Goal: Task Accomplishment & Management: Complete application form

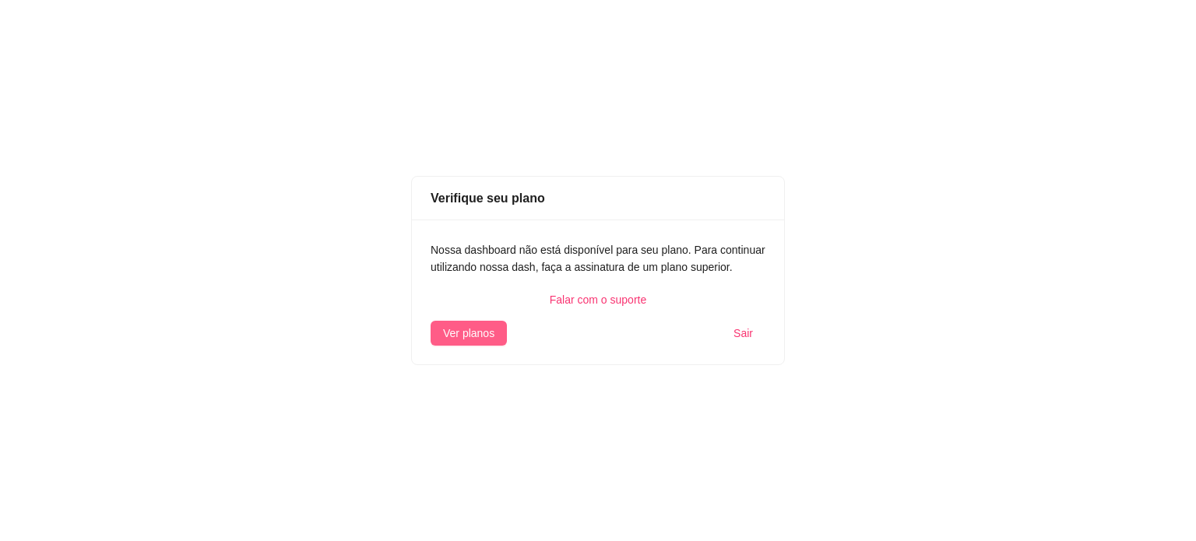
click at [487, 328] on span "Ver planos" at bounding box center [468, 333] width 51 height 17
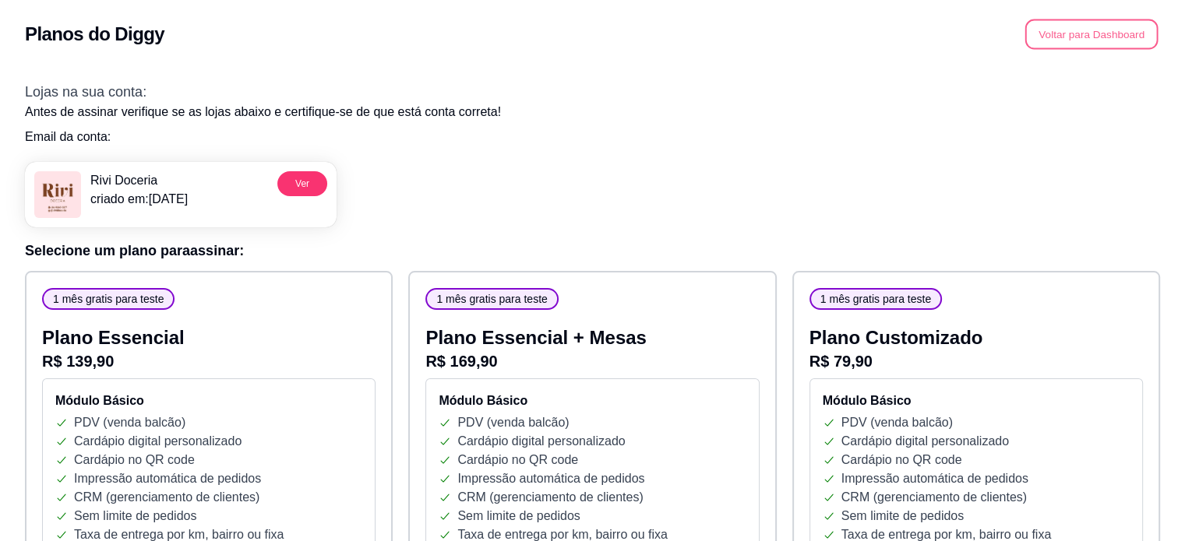
click at [1061, 27] on button "Voltar para Dashboard" at bounding box center [1091, 34] width 133 height 30
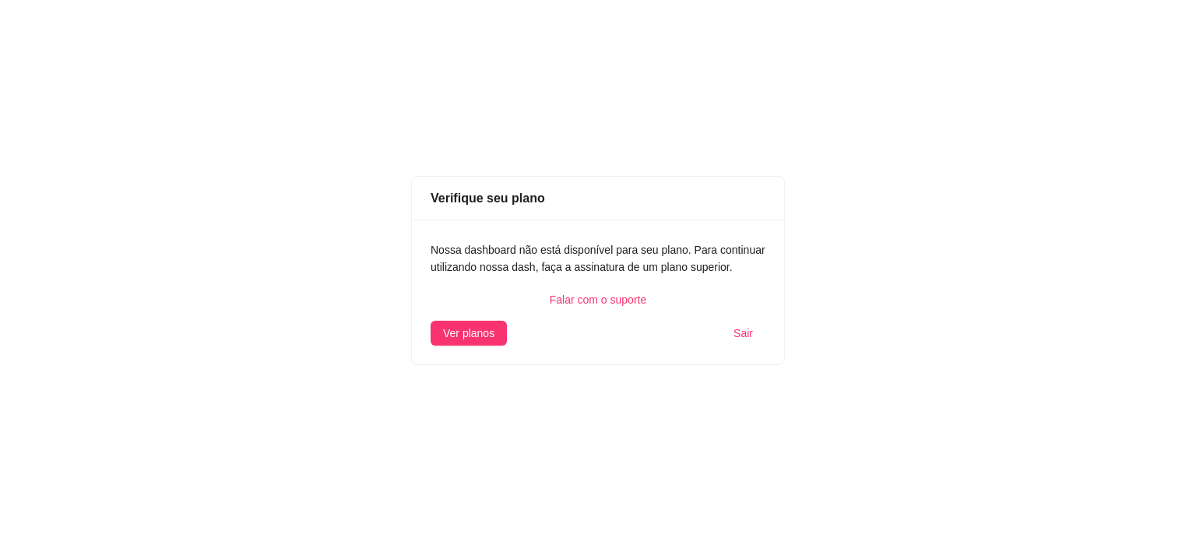
click at [586, 294] on div "Falar com o suporte" at bounding box center [598, 299] width 335 height 17
click at [749, 336] on span "Sair" at bounding box center [743, 333] width 19 height 17
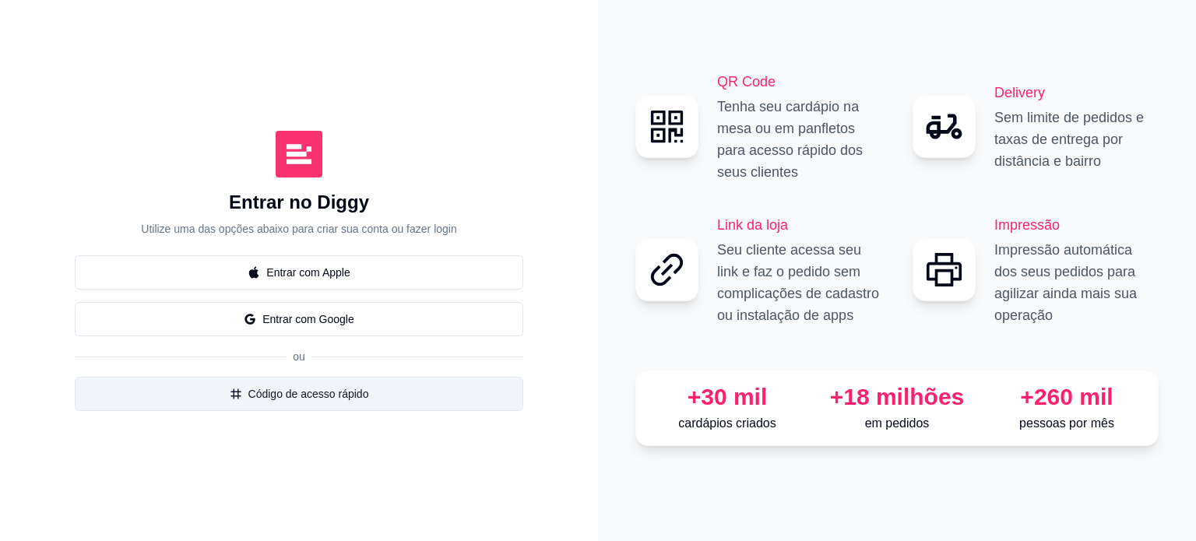
click at [314, 403] on button "Código de acesso rápido" at bounding box center [299, 394] width 449 height 34
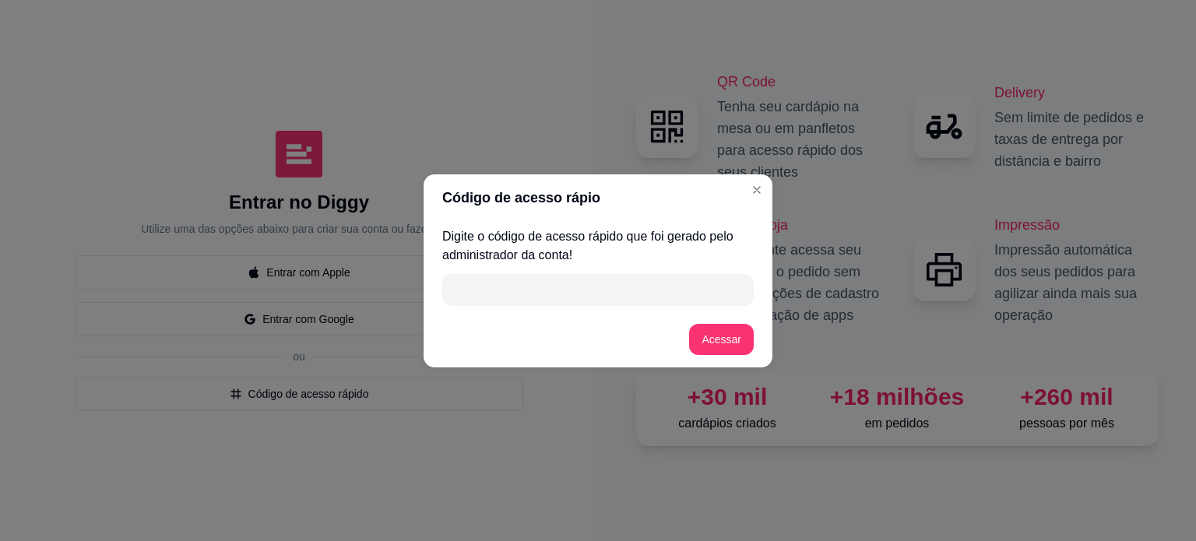
click at [524, 291] on input "" at bounding box center [598, 289] width 293 height 31
type input "5DE50"
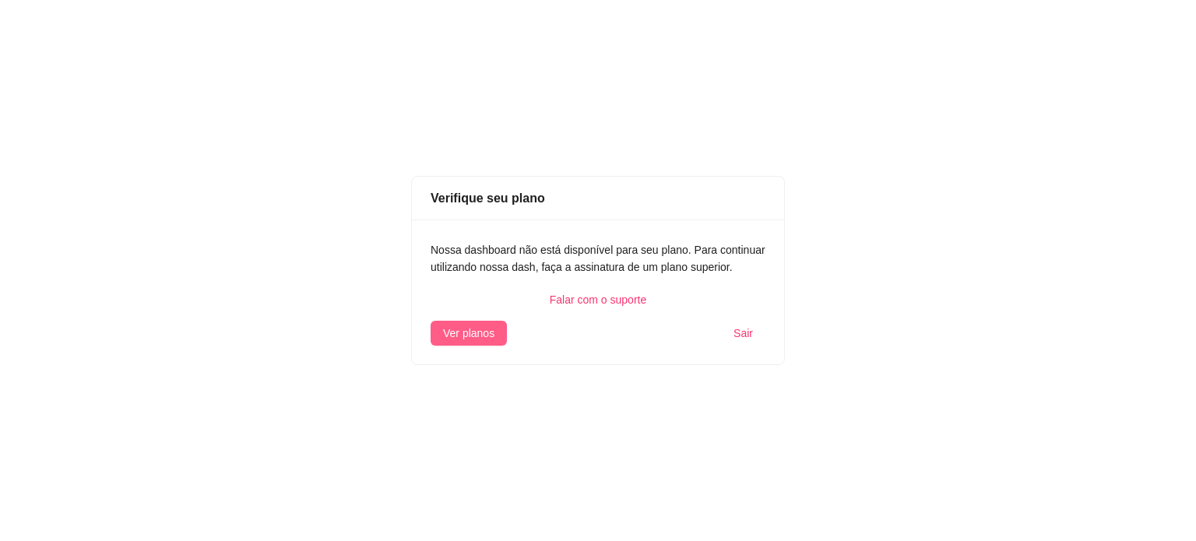
click at [477, 336] on span "Ver planos" at bounding box center [468, 333] width 51 height 17
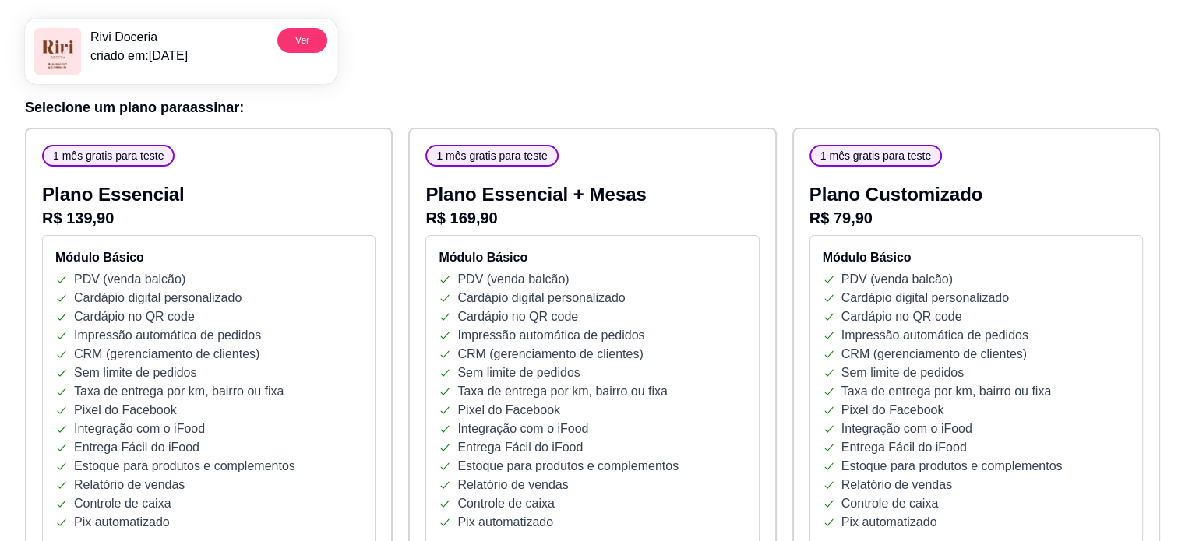
scroll to position [145, 0]
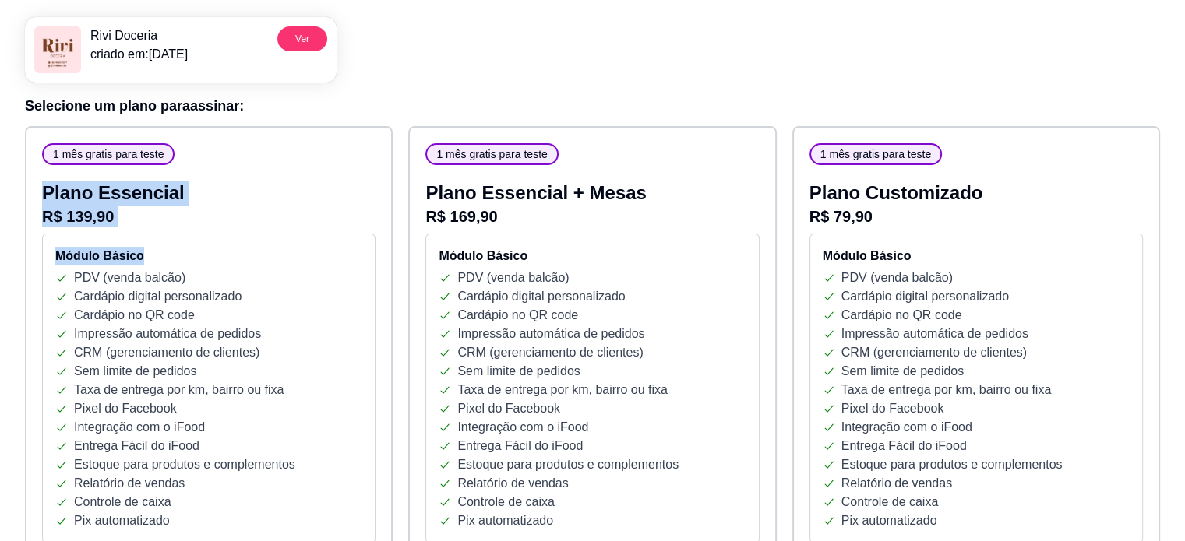
drag, startPoint x: 181, startPoint y: 231, endPoint x: 210, endPoint y: 83, distance: 150.9
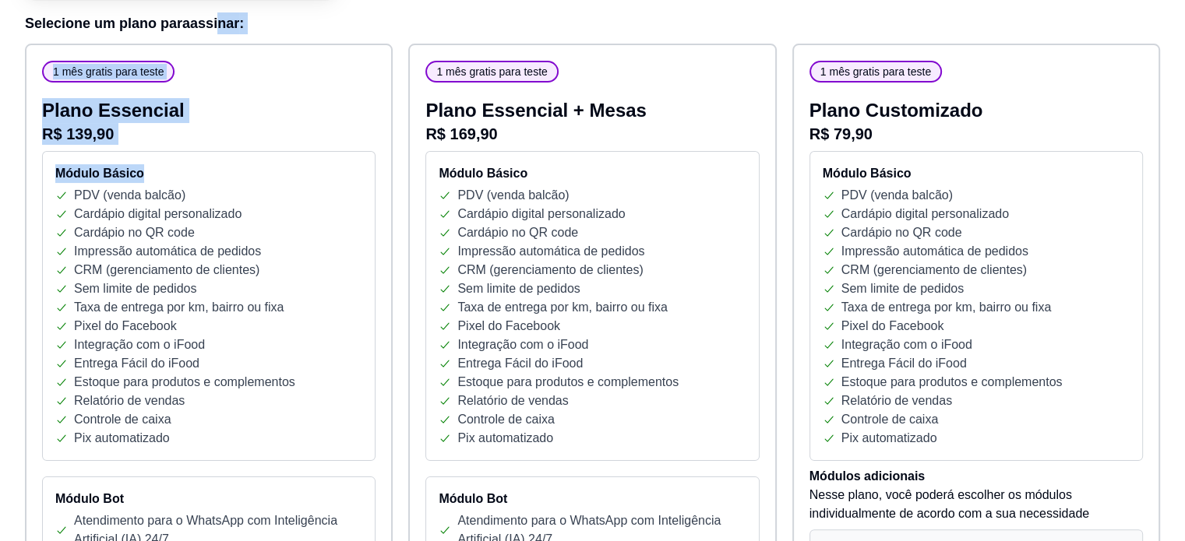
scroll to position [229, 0]
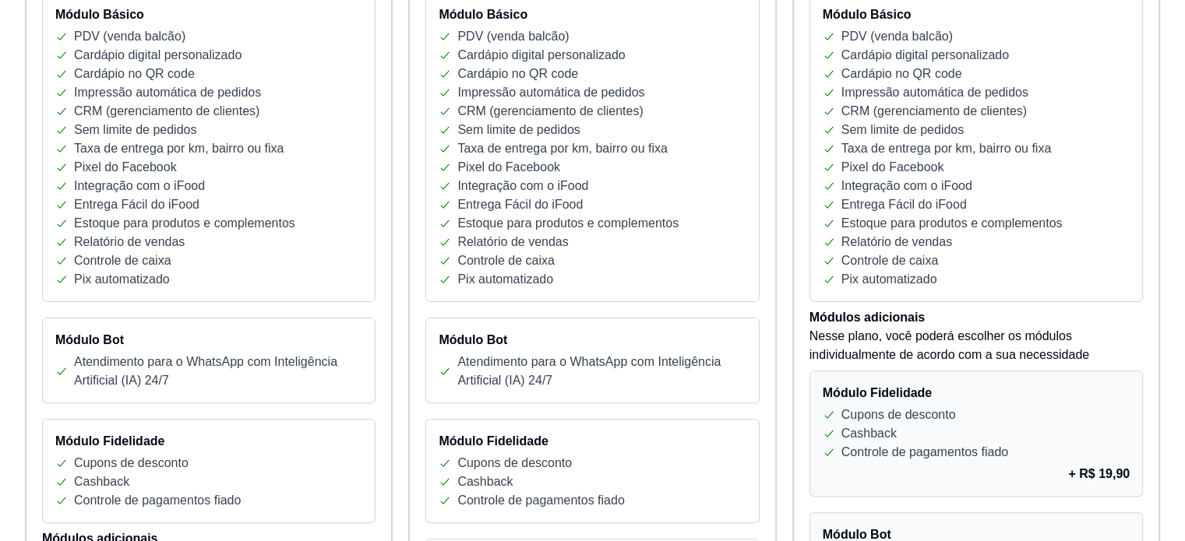
scroll to position [0, 0]
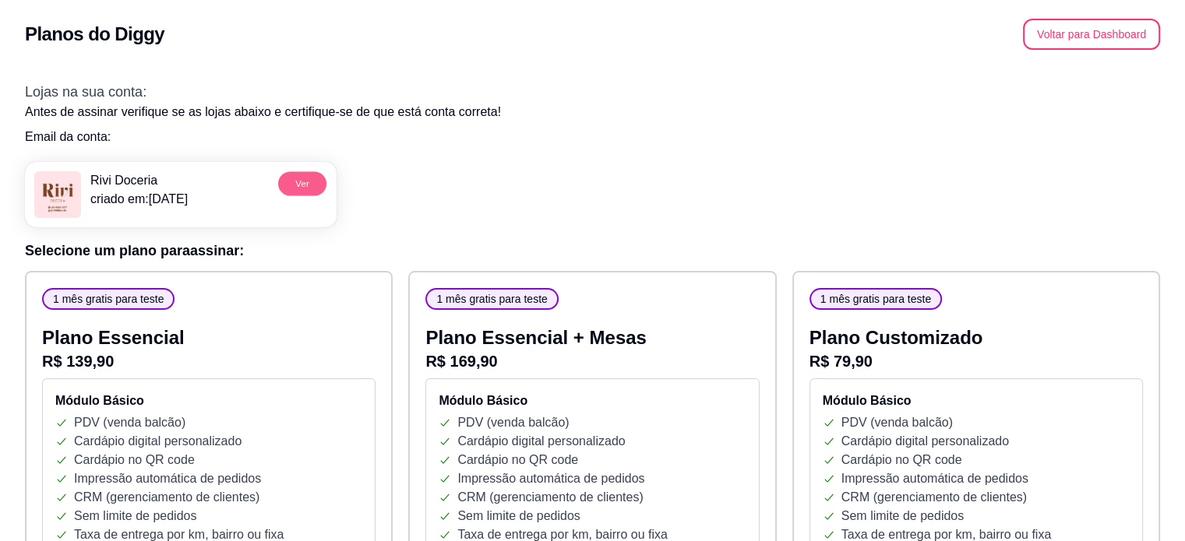
click at [291, 181] on button "Ver" at bounding box center [302, 183] width 48 height 24
click at [307, 189] on button "Ver" at bounding box center [302, 183] width 48 height 24
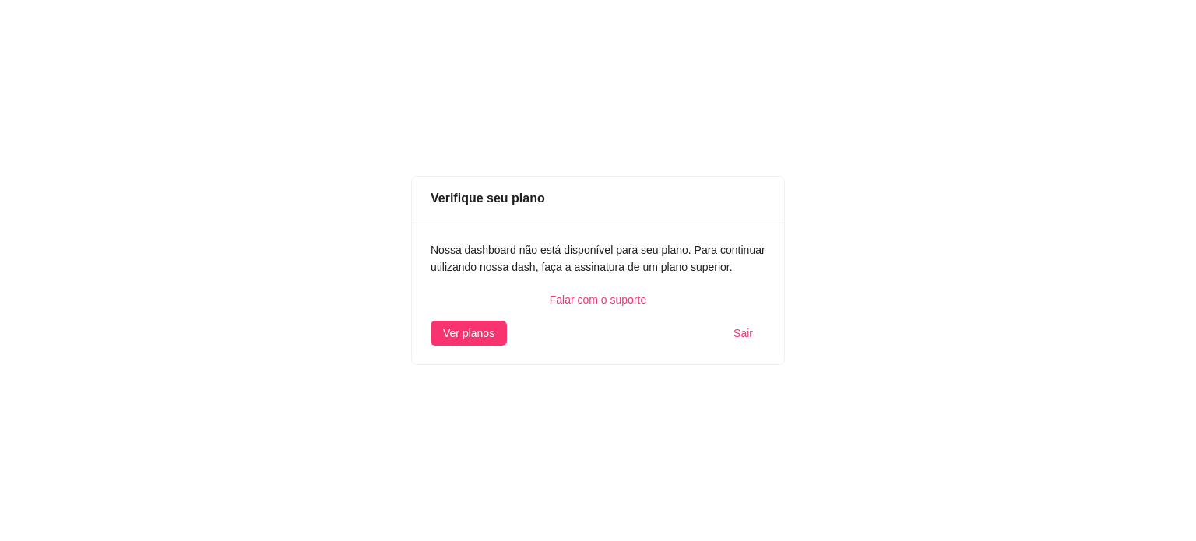
click at [749, 339] on span "Sair" at bounding box center [743, 333] width 19 height 17
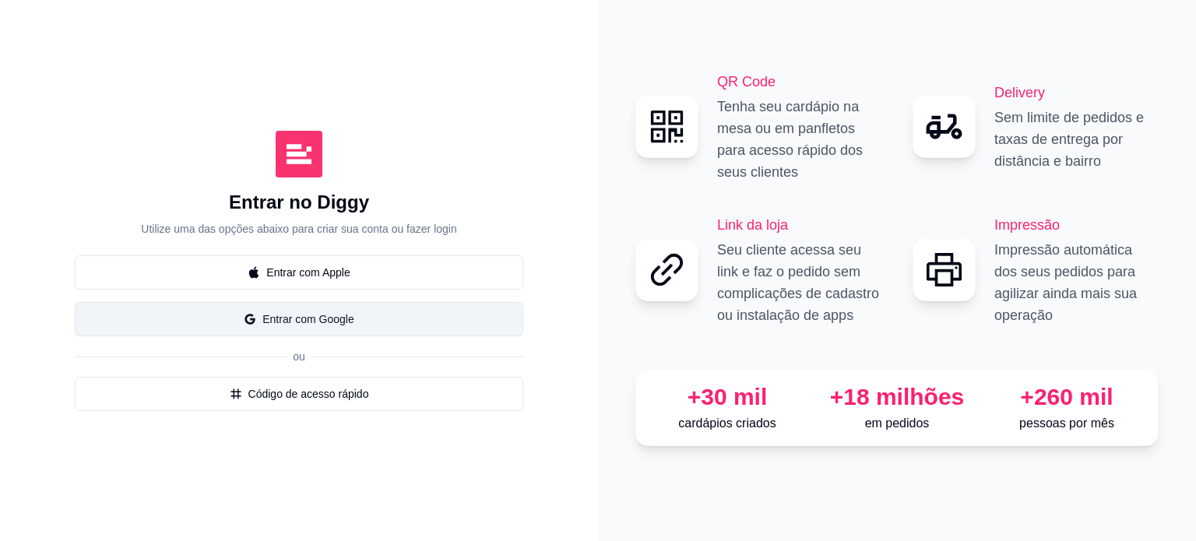
click at [326, 323] on button "Entrar com Google" at bounding box center [299, 319] width 449 height 34
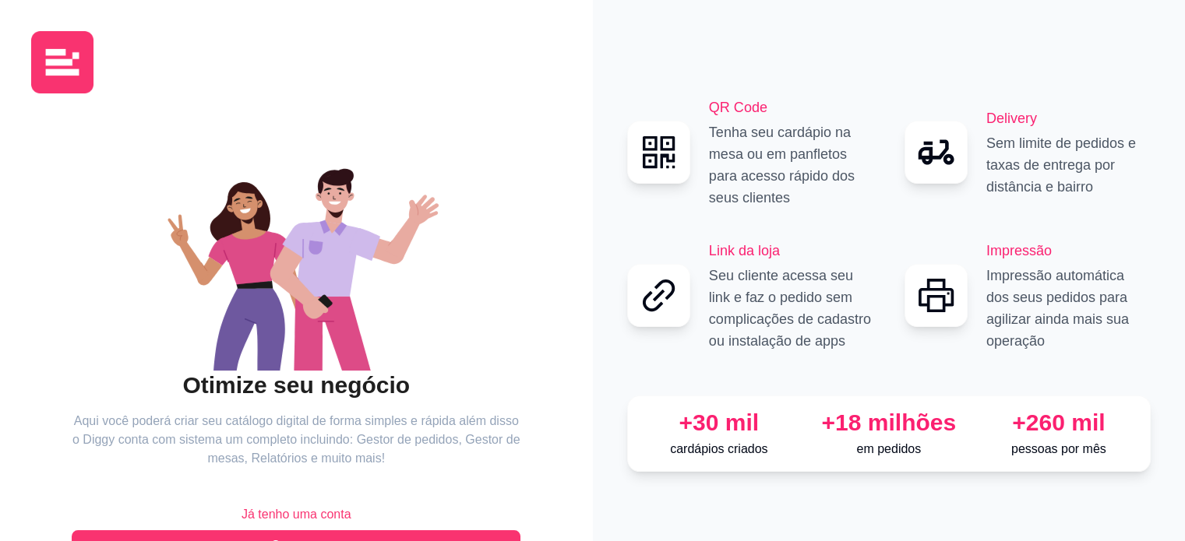
scroll to position [51, 0]
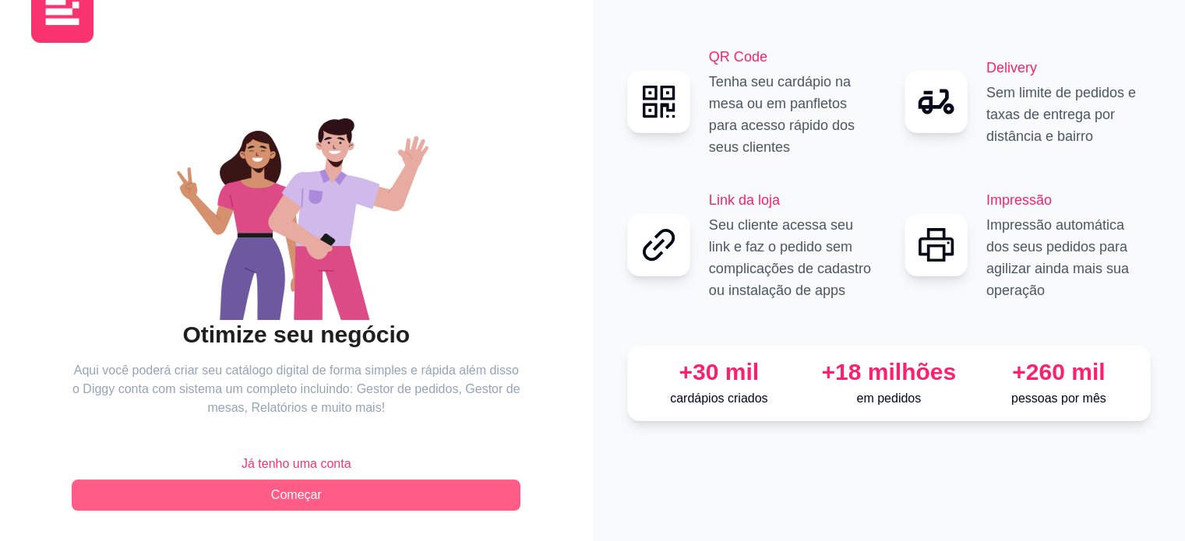
click at [281, 498] on span "Começar" at bounding box center [296, 495] width 51 height 19
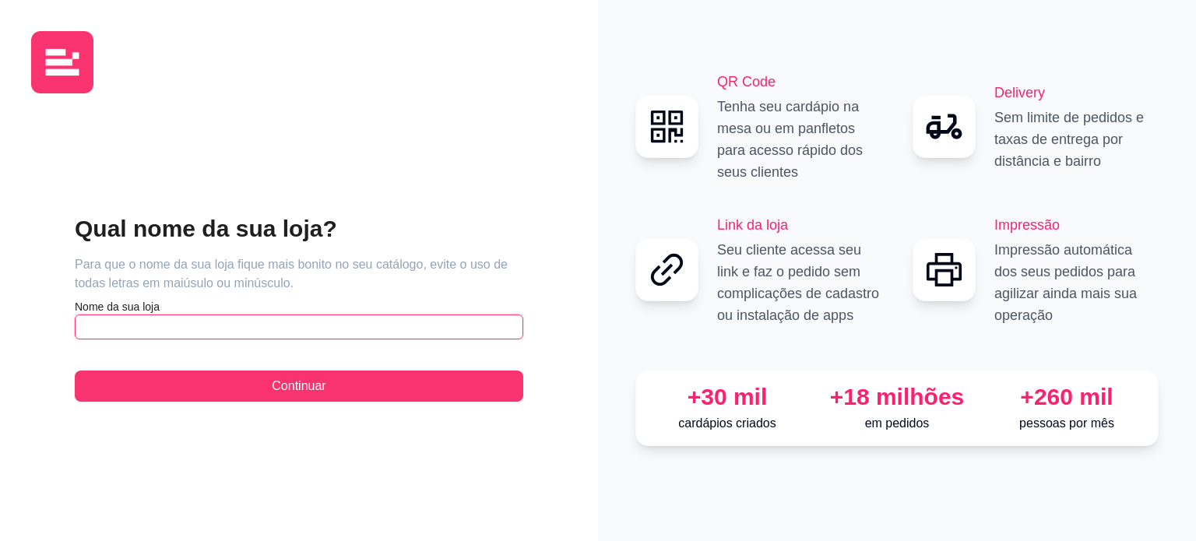
click at [168, 324] on input "text" at bounding box center [299, 327] width 449 height 25
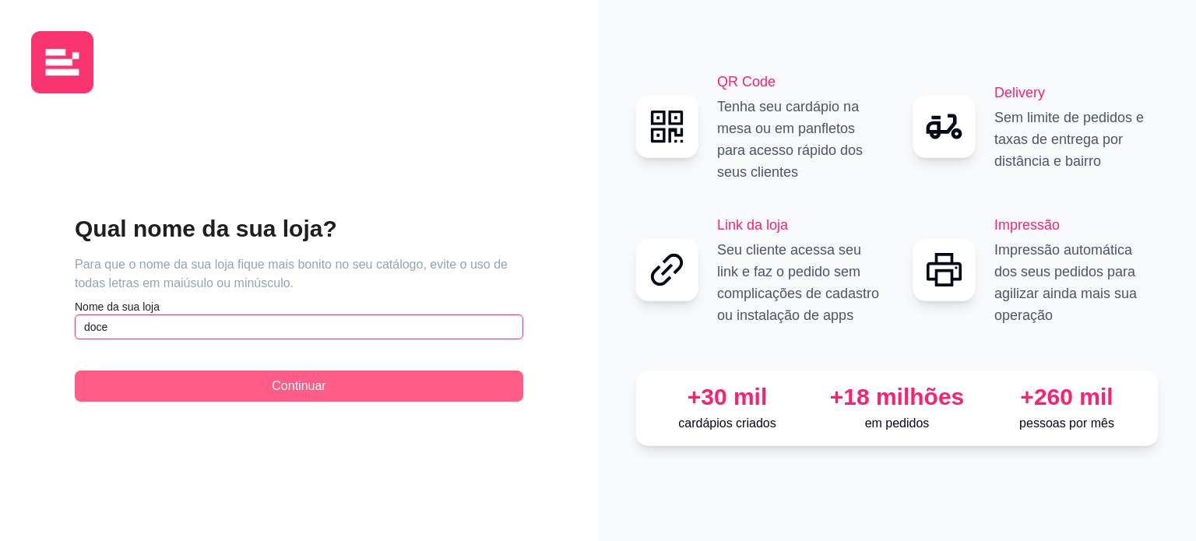
type input "doce"
click at [287, 391] on span "Continuar" at bounding box center [299, 386] width 54 height 19
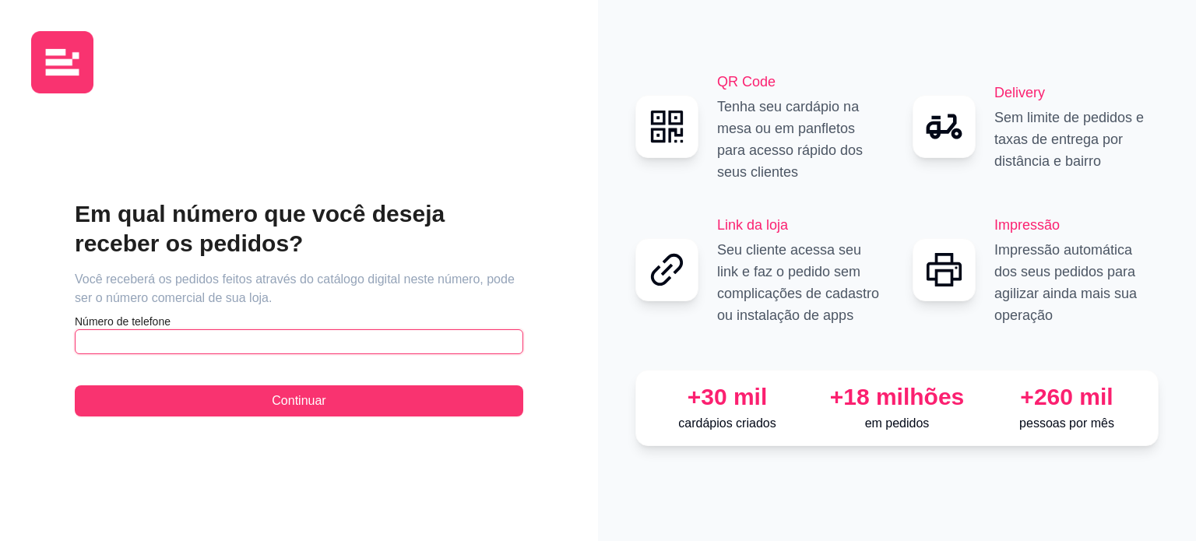
click at [141, 338] on input "text" at bounding box center [299, 341] width 449 height 25
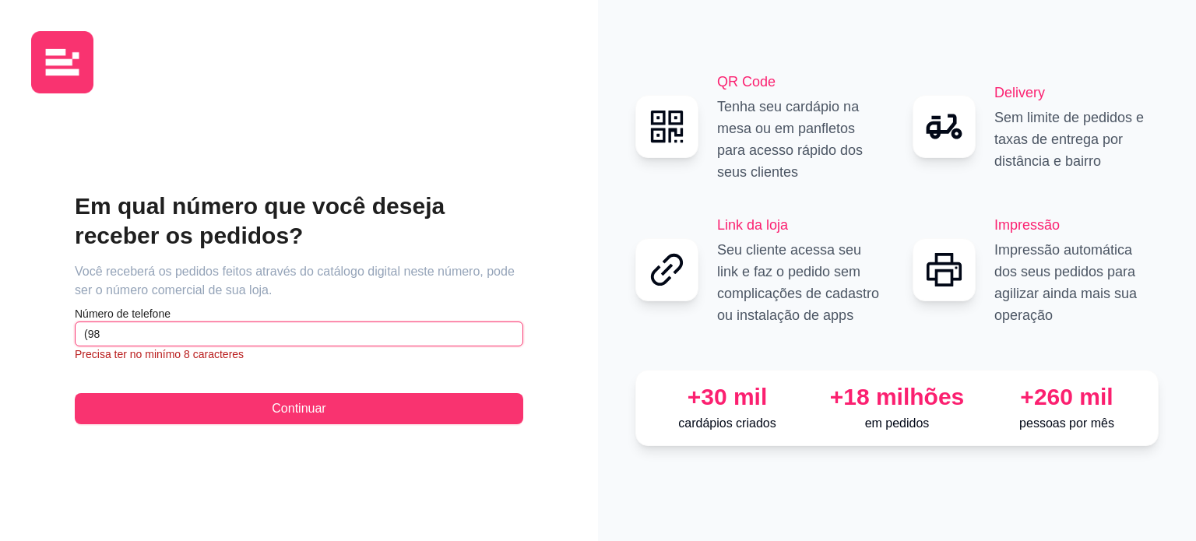
type input "(9"
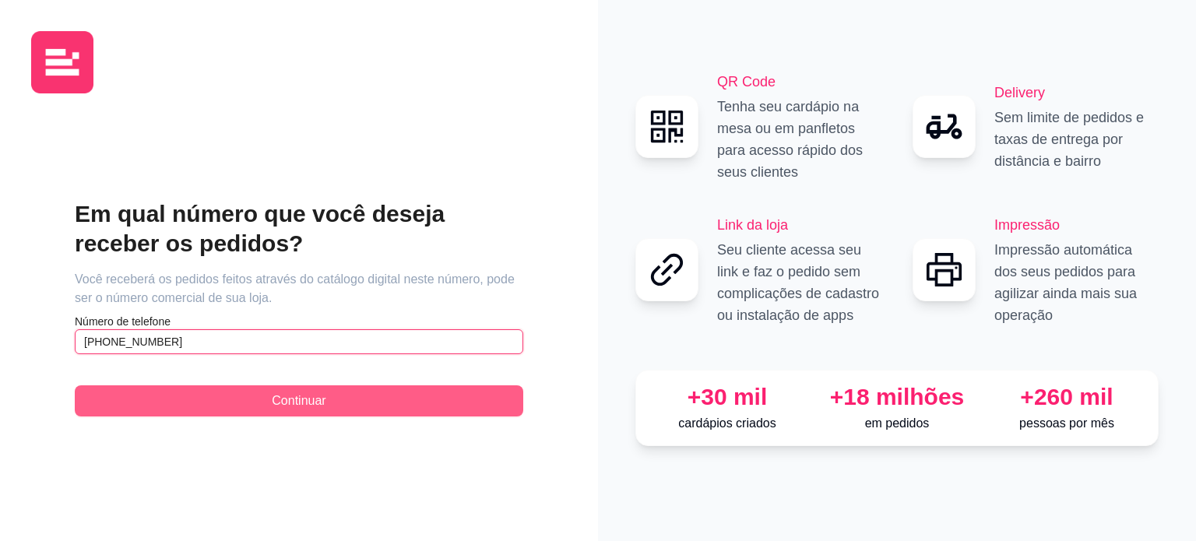
type input "[PHONE_NUMBER]"
click at [294, 405] on span "Continuar" at bounding box center [299, 401] width 54 height 19
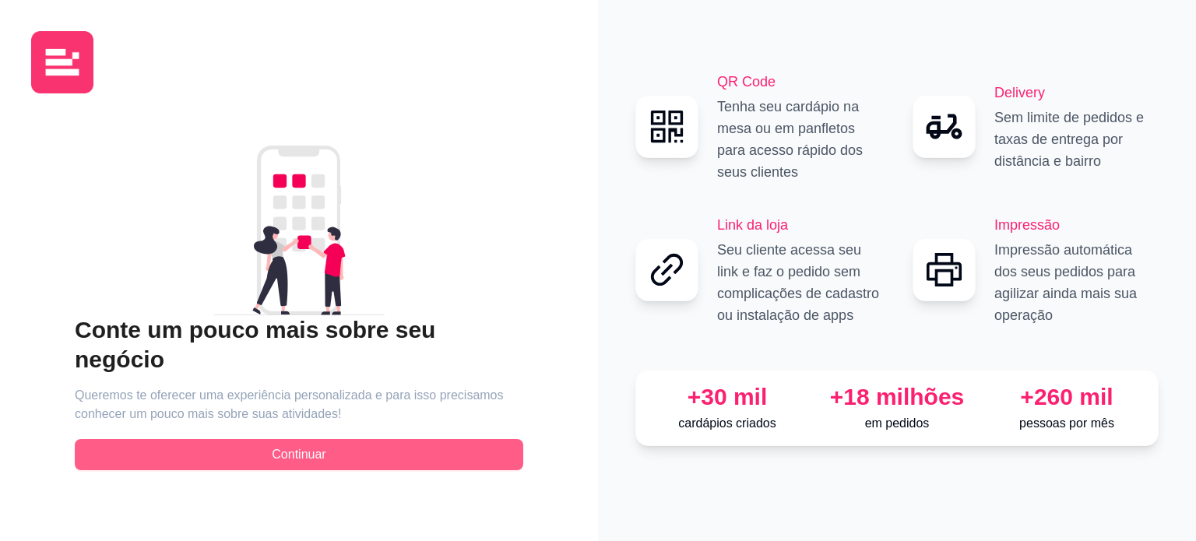
click at [338, 445] on button "Continuar" at bounding box center [299, 454] width 449 height 31
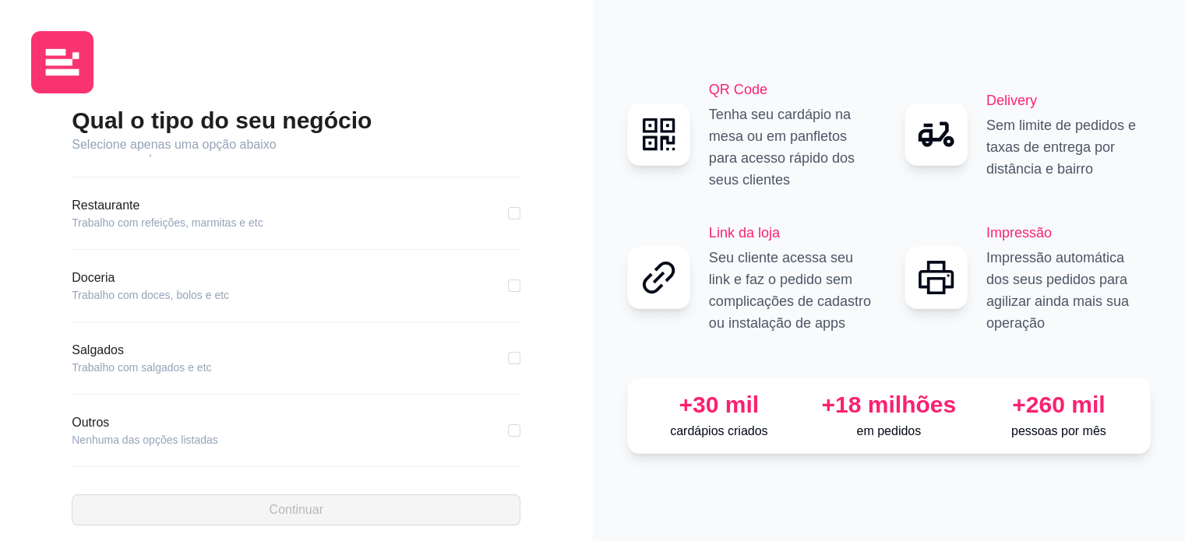
scroll to position [265, 0]
click at [139, 294] on article "Trabalho com doces, bolos e etc" at bounding box center [150, 294] width 157 height 16
click at [51, 286] on div "Qual o tipo do seu negócio Selecione apenas uma opção abaixo Pizzaria Trabalho …" at bounding box center [296, 316] width 530 height 420
click at [62, 274] on div "Qual o tipo do seu negócio Selecione apenas uma opção abaixo Pizzaria Trabalho …" at bounding box center [296, 316] width 530 height 420
drag, startPoint x: 56, startPoint y: 283, endPoint x: 498, endPoint y: 282, distance: 442.4
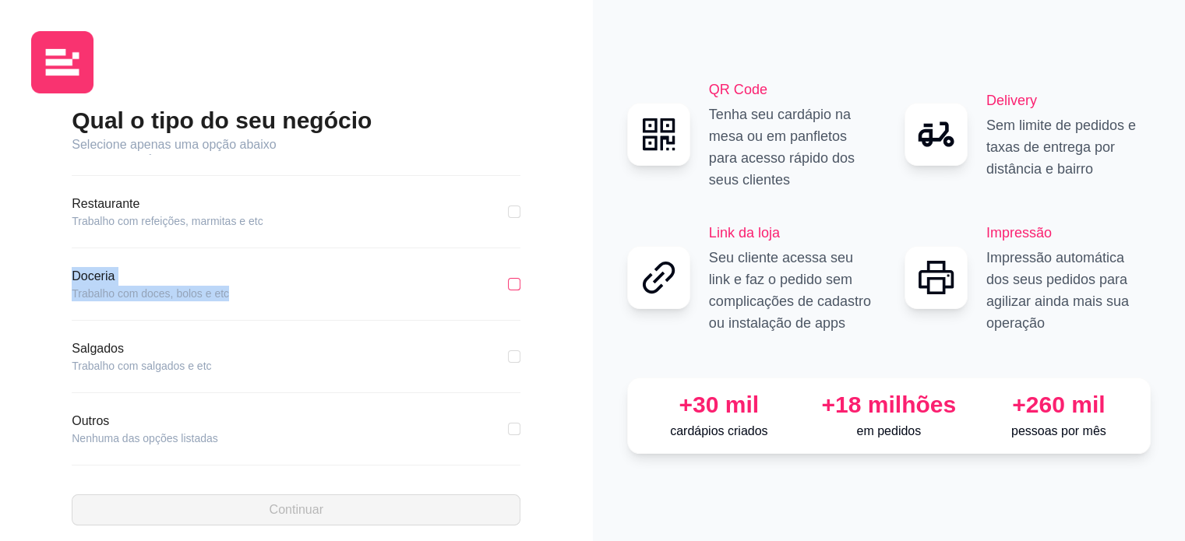
click at [498, 282] on div "Qual o tipo do seu negócio Selecione apenas uma opção abaixo Pizzaria Trabalho …" at bounding box center [296, 316] width 530 height 420
click at [508, 282] on input "checkbox" at bounding box center [514, 284] width 12 height 12
checkbox input "true"
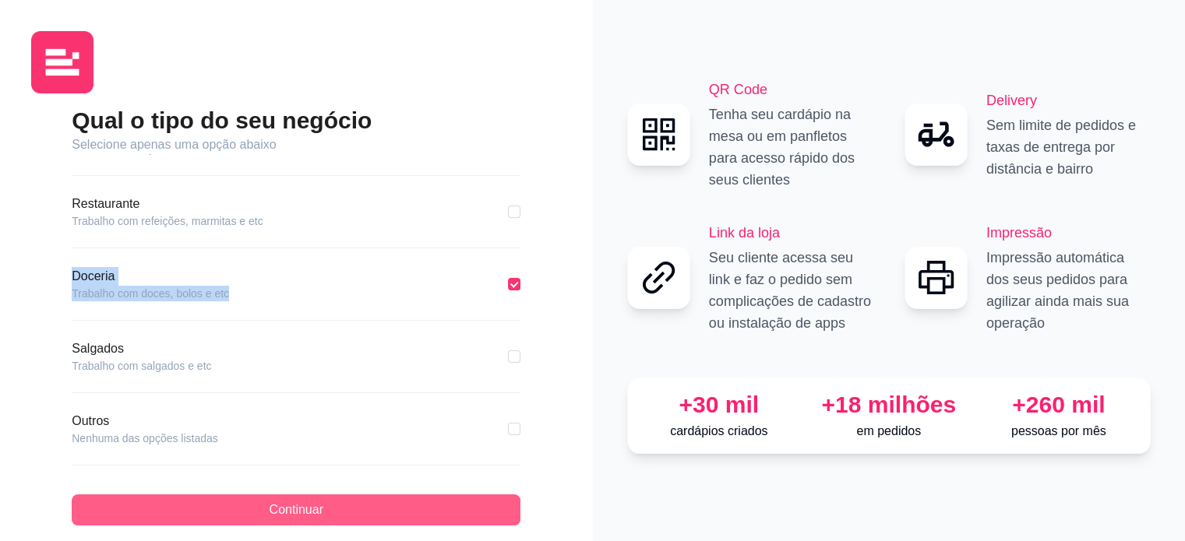
click at [389, 515] on button "Continuar" at bounding box center [296, 510] width 449 height 31
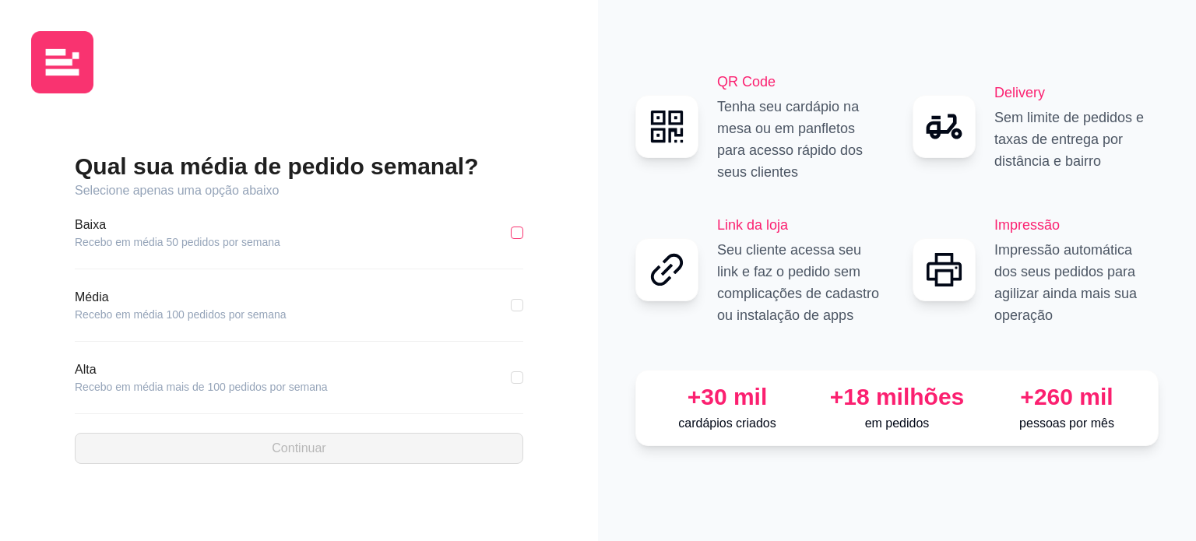
click at [514, 230] on input "checkbox" at bounding box center [517, 233] width 12 height 12
checkbox input "true"
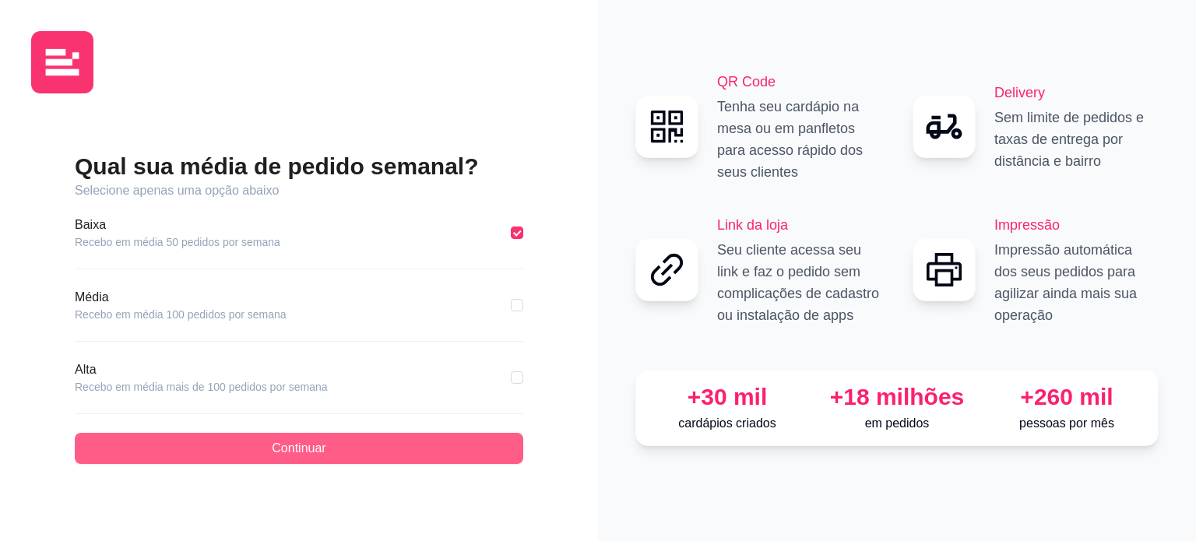
click at [423, 450] on button "Continuar" at bounding box center [299, 448] width 449 height 31
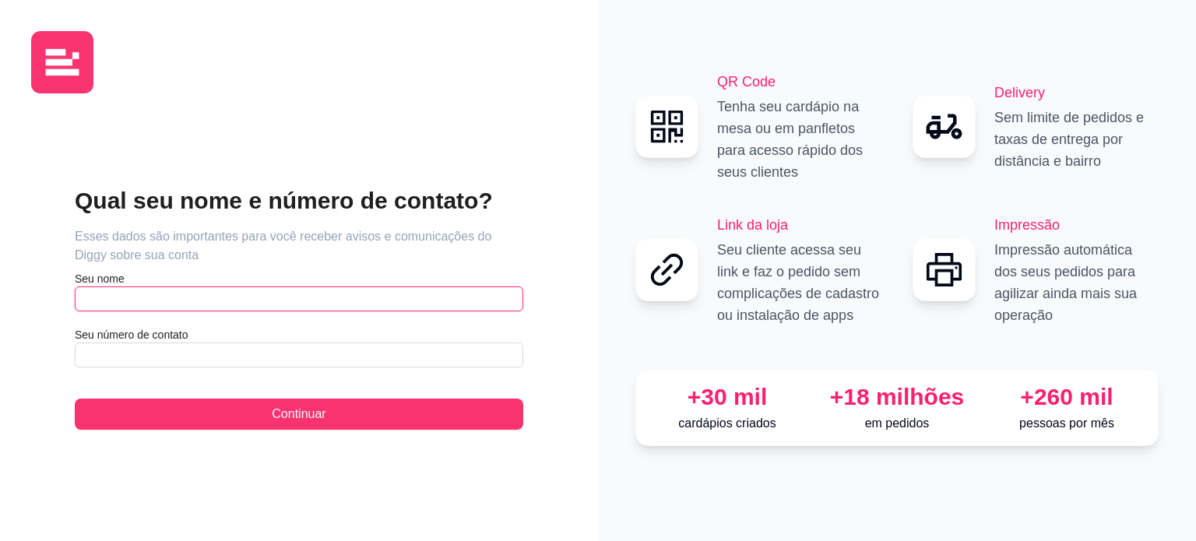
click at [149, 309] on input "text" at bounding box center [299, 299] width 449 height 25
type input "[PERSON_NAME]"
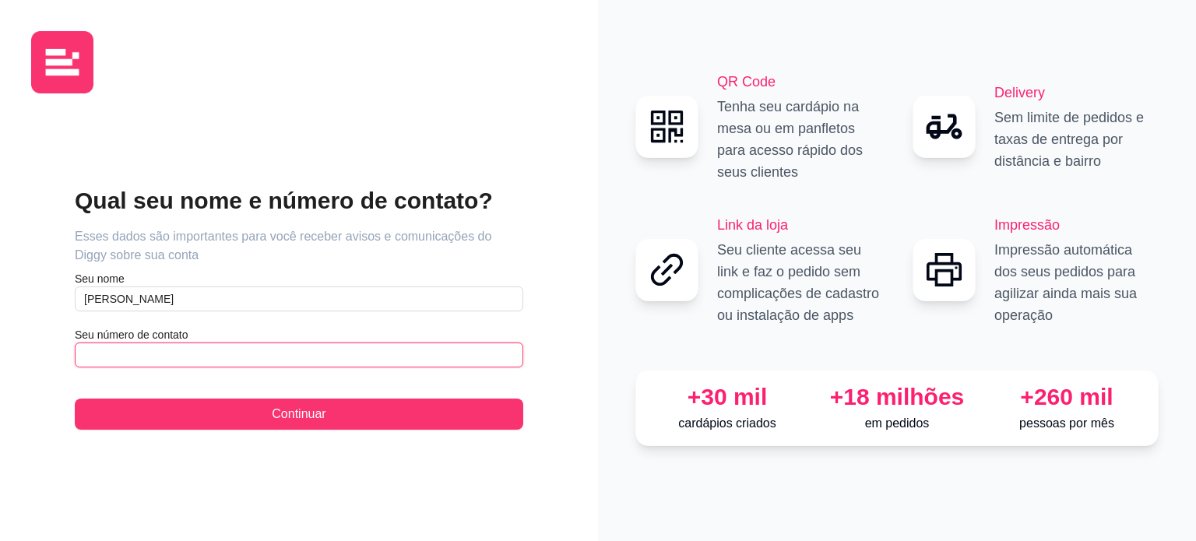
click at [258, 347] on input "text" at bounding box center [299, 355] width 449 height 25
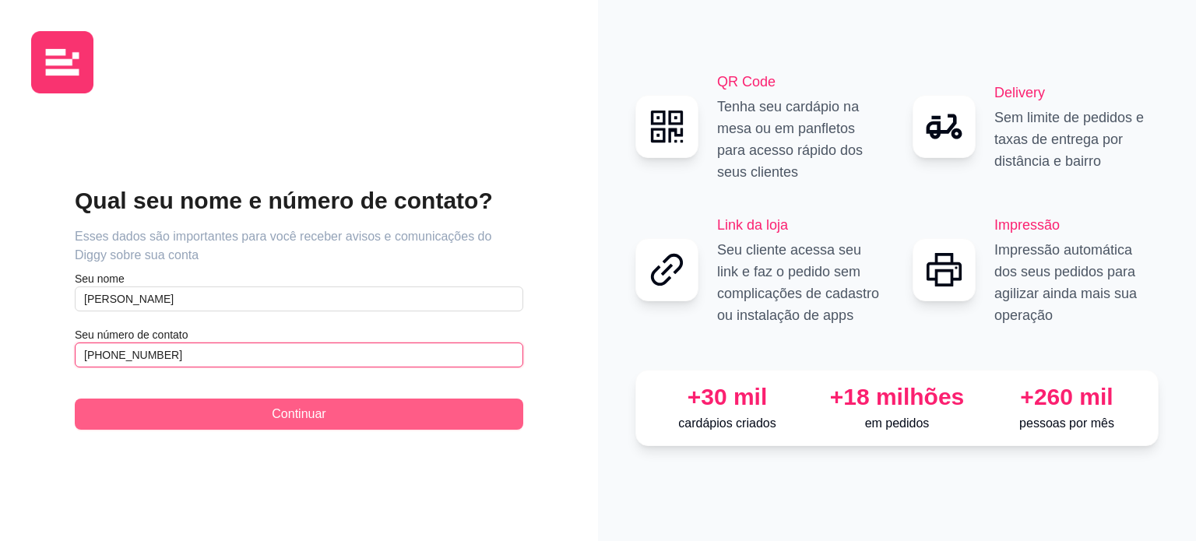
type input "[PHONE_NUMBER]"
click at [346, 407] on button "Continuar" at bounding box center [299, 414] width 449 height 31
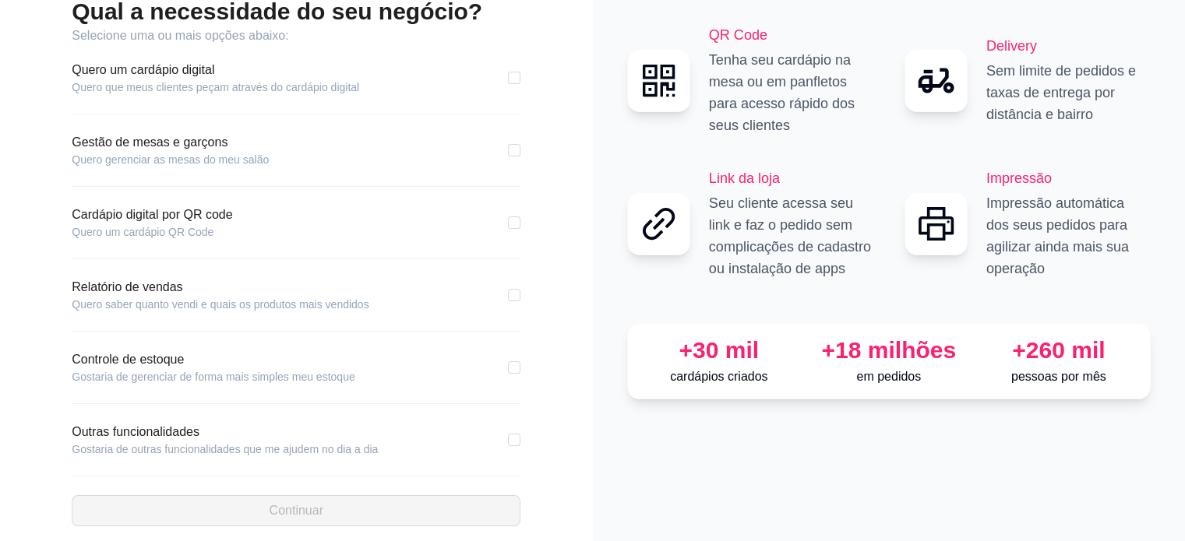
scroll to position [111, 0]
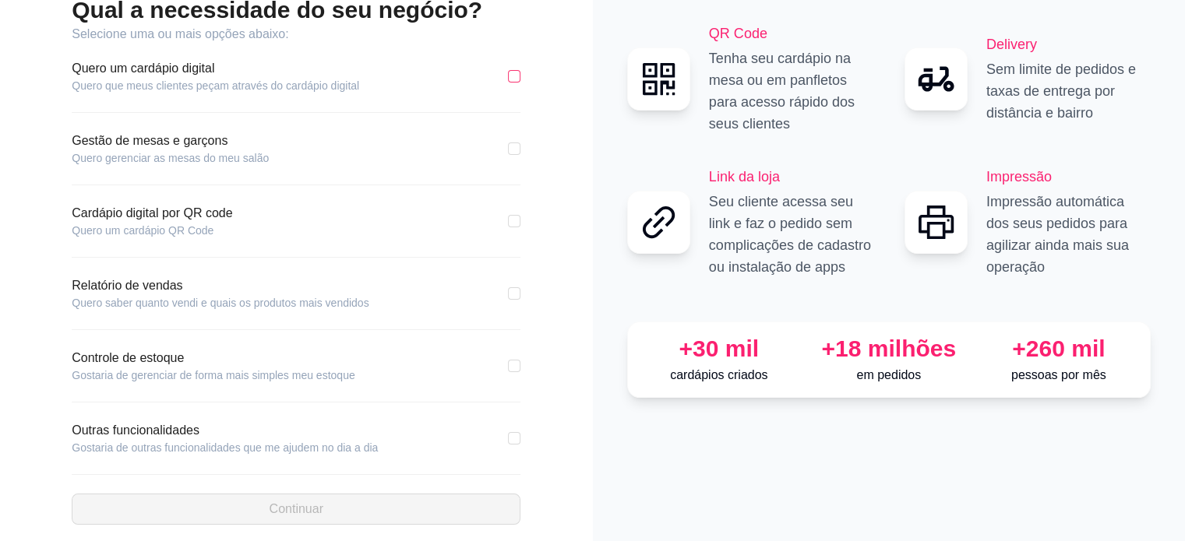
click at [513, 76] on input "checkbox" at bounding box center [514, 76] width 12 height 12
checkbox input "true"
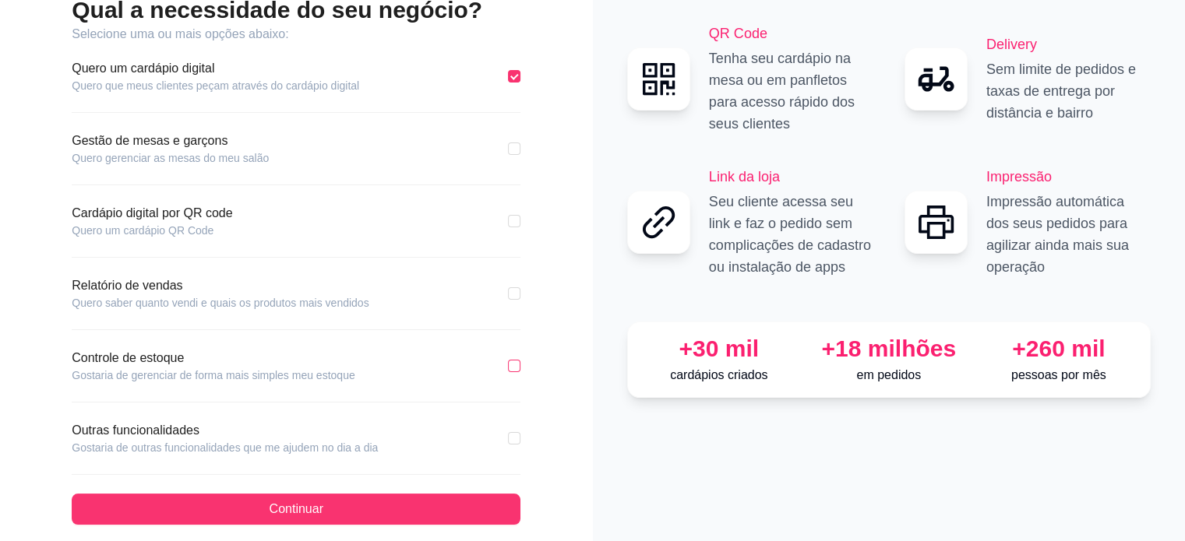
click at [510, 361] on input "checkbox" at bounding box center [514, 366] width 12 height 12
checkbox input "true"
click at [514, 294] on input "checkbox" at bounding box center [514, 293] width 12 height 12
checkbox input "true"
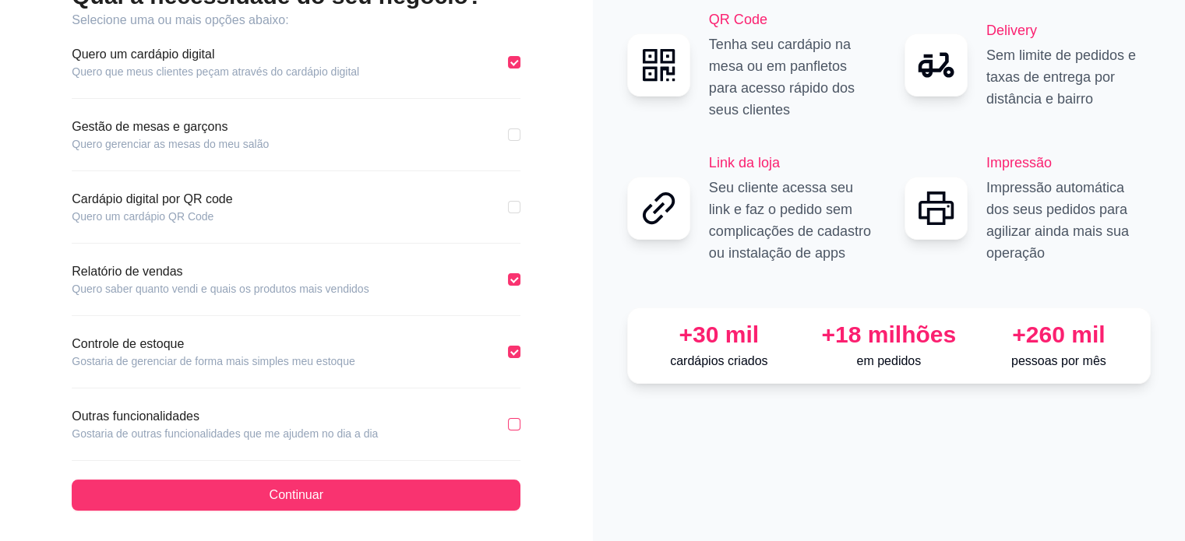
click at [517, 426] on input "checkbox" at bounding box center [514, 424] width 12 height 12
checkbox input "true"
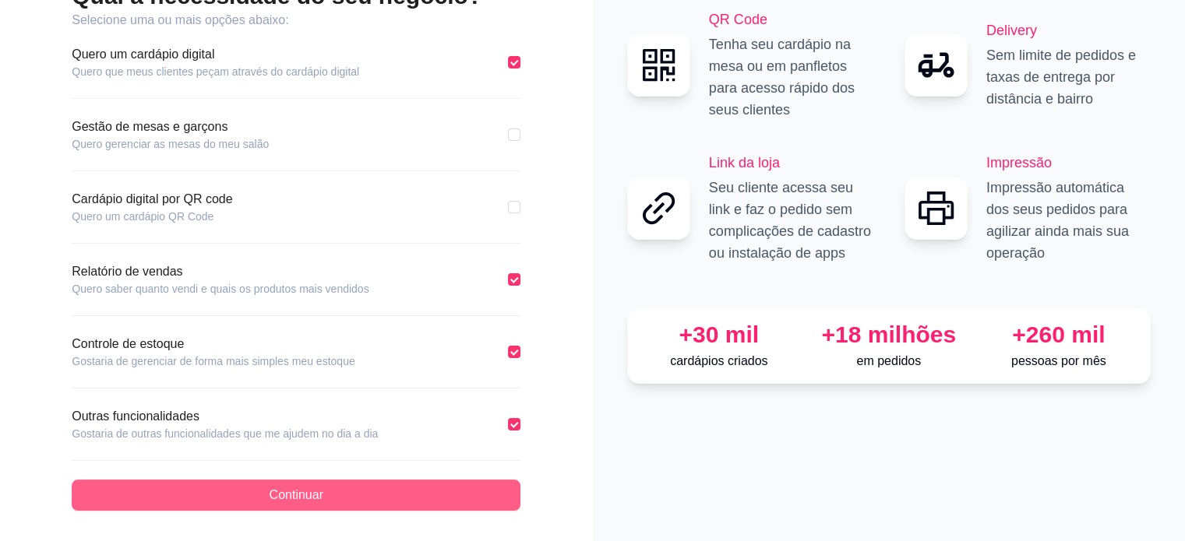
click at [431, 483] on button "Continuar" at bounding box center [296, 495] width 449 height 31
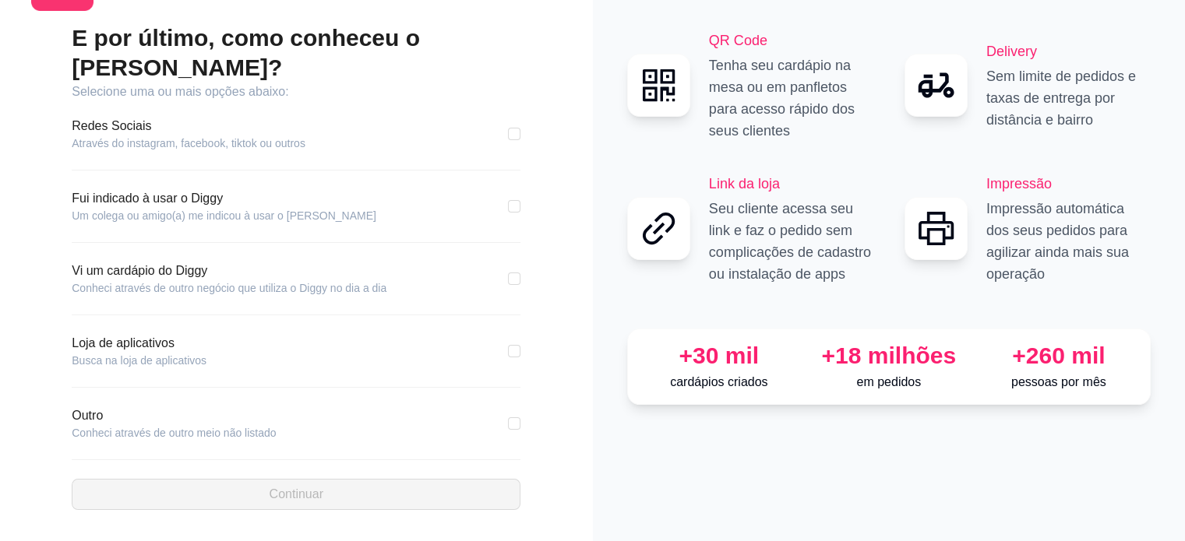
scroll to position [52, 0]
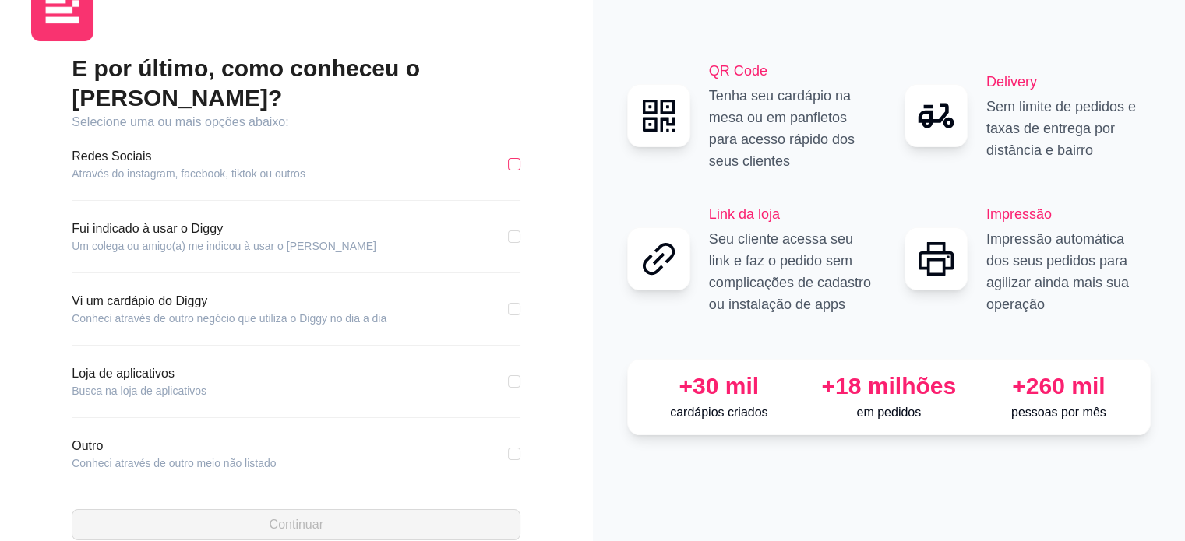
click at [515, 156] on label at bounding box center [514, 164] width 12 height 17
click at [515, 158] on input "checkbox" at bounding box center [514, 164] width 12 height 12
checkbox input "true"
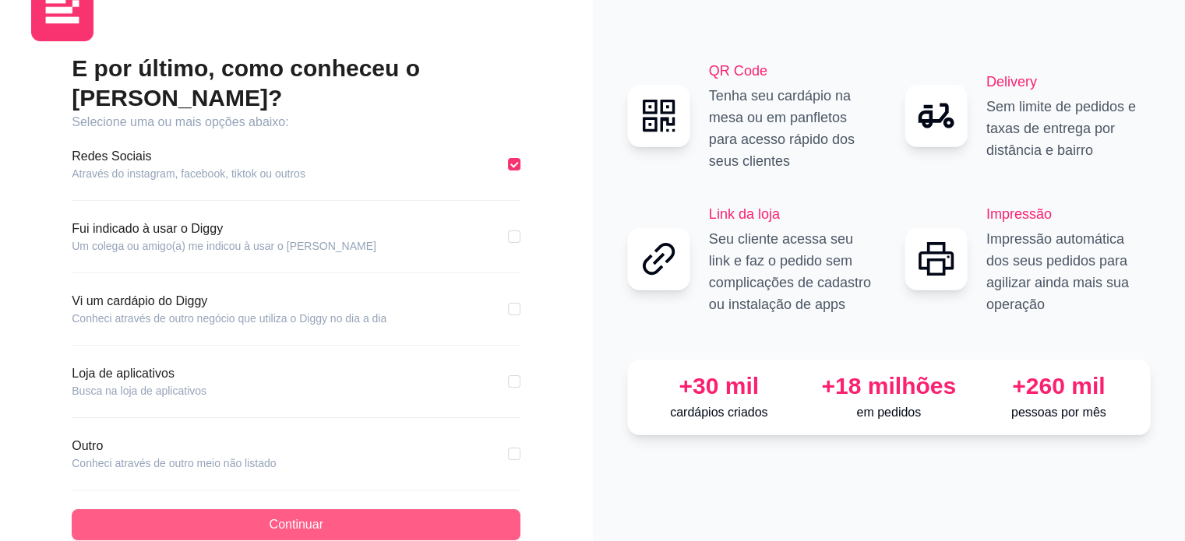
click at [328, 509] on button "Continuar" at bounding box center [296, 524] width 449 height 31
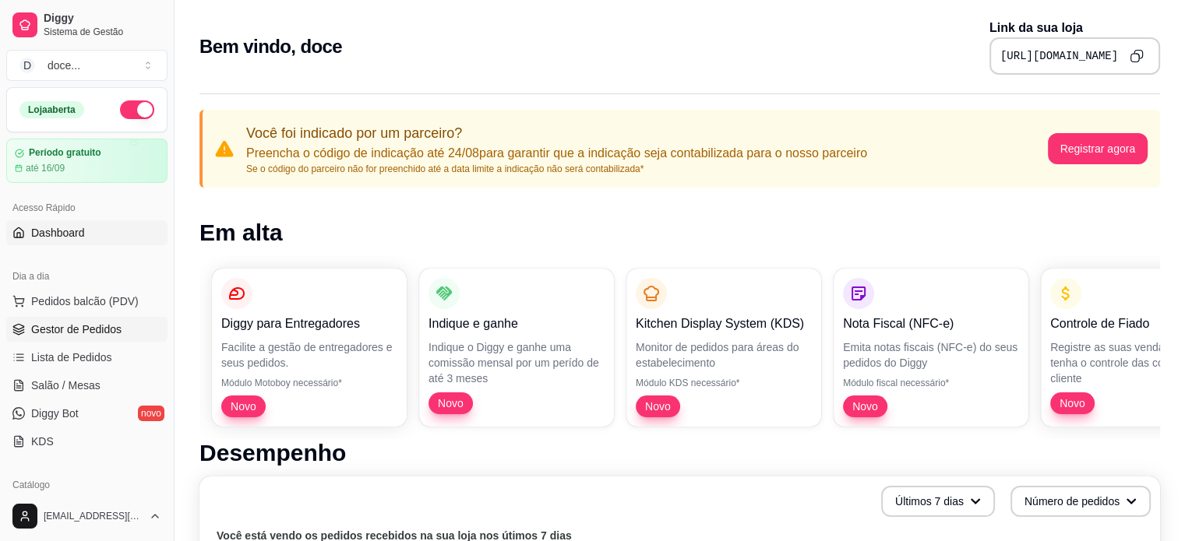
click at [57, 332] on span "Gestor de Pedidos" at bounding box center [76, 330] width 90 height 16
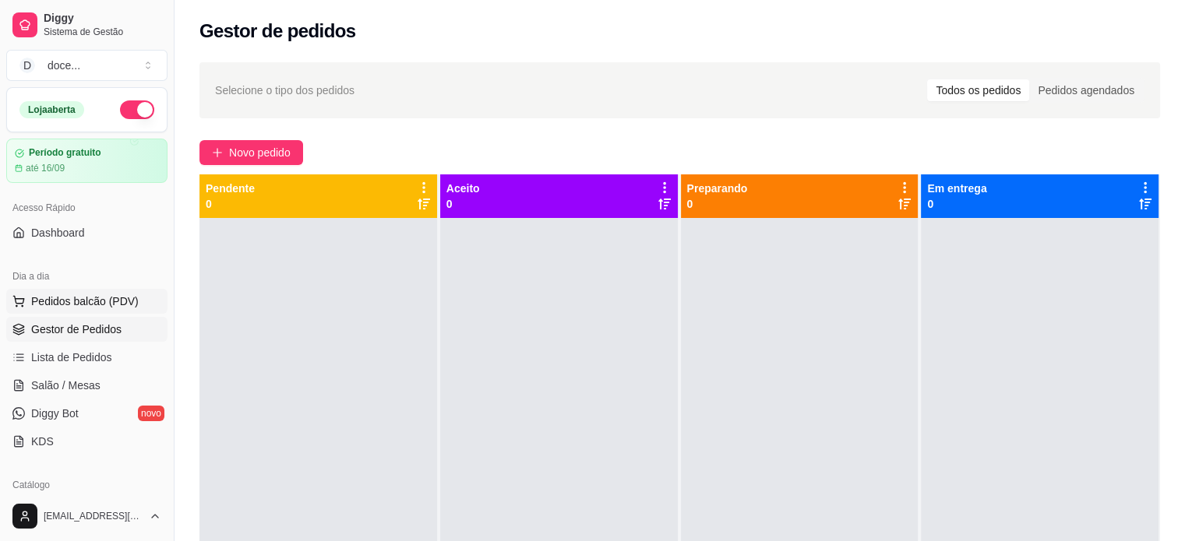
click at [78, 308] on span "Pedidos balcão (PDV)" at bounding box center [84, 302] width 107 height 16
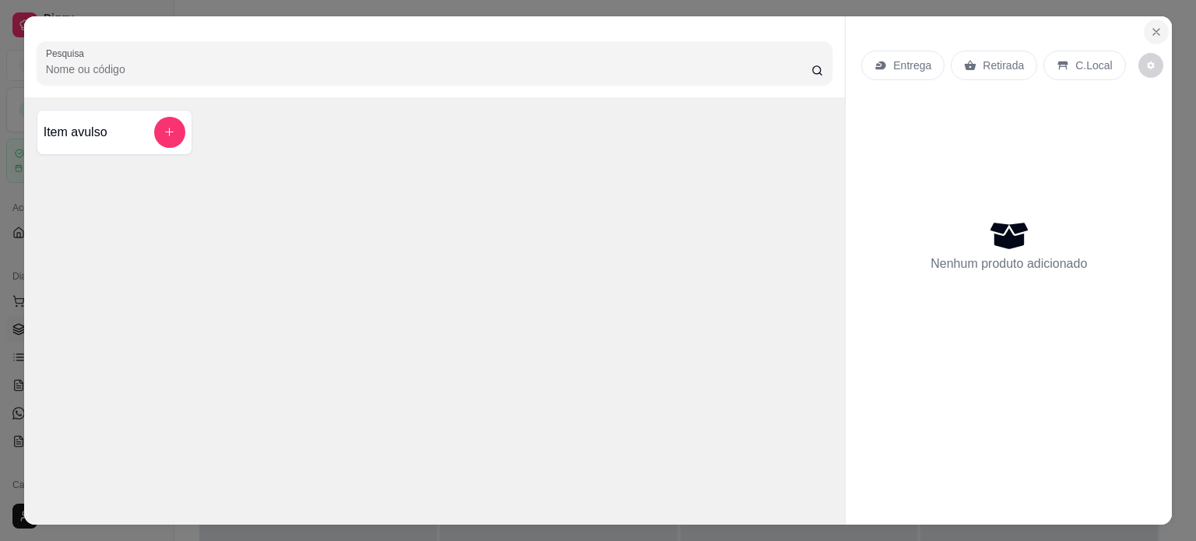
click at [1150, 26] on icon "Close" at bounding box center [1156, 32] width 12 height 12
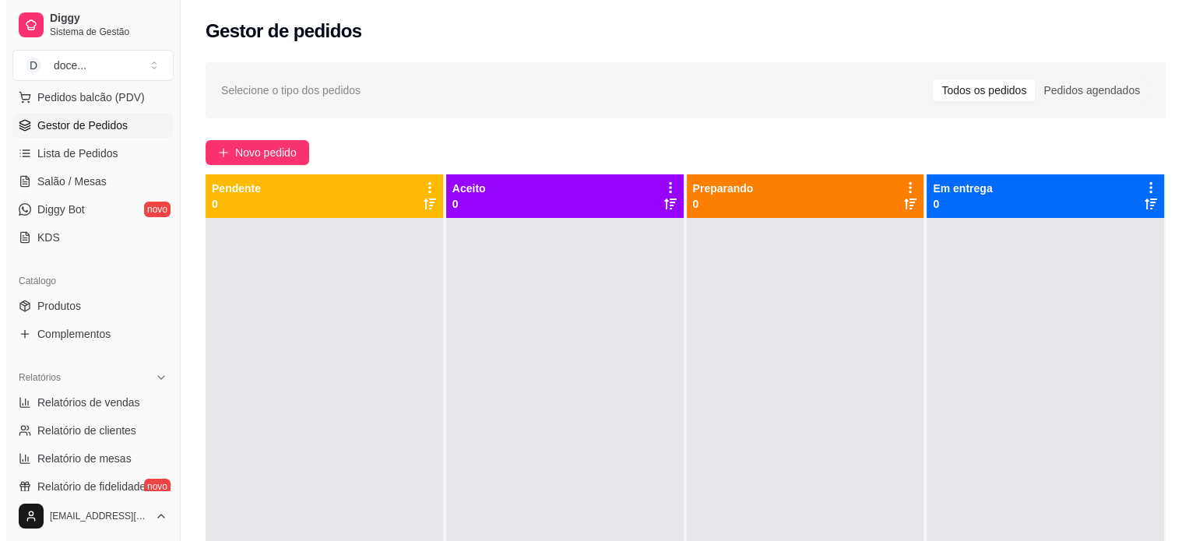
scroll to position [209, 0]
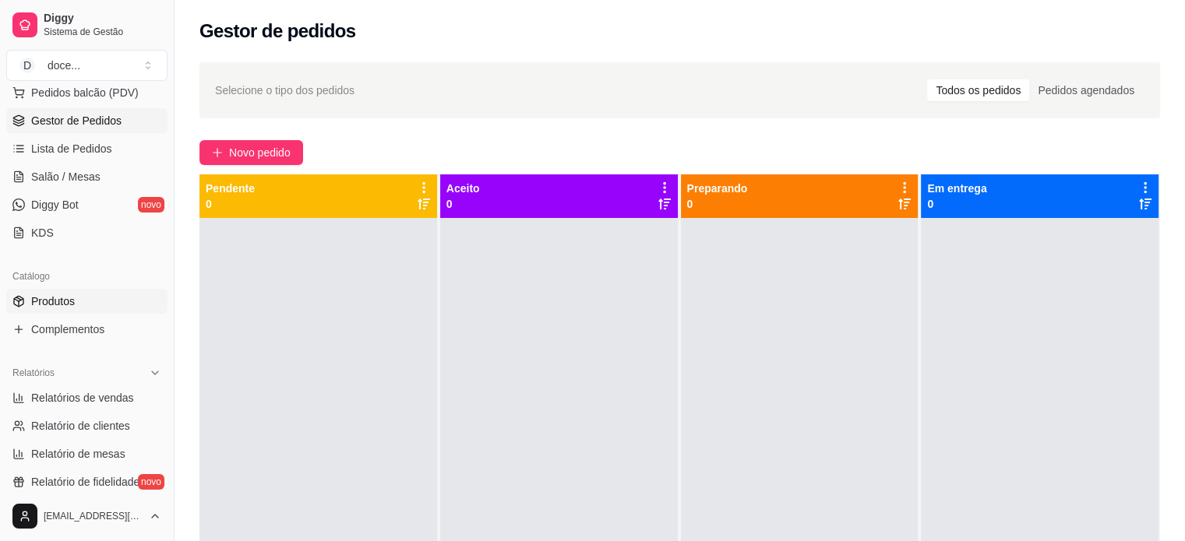
click at [68, 298] on span "Produtos" at bounding box center [53, 302] width 44 height 16
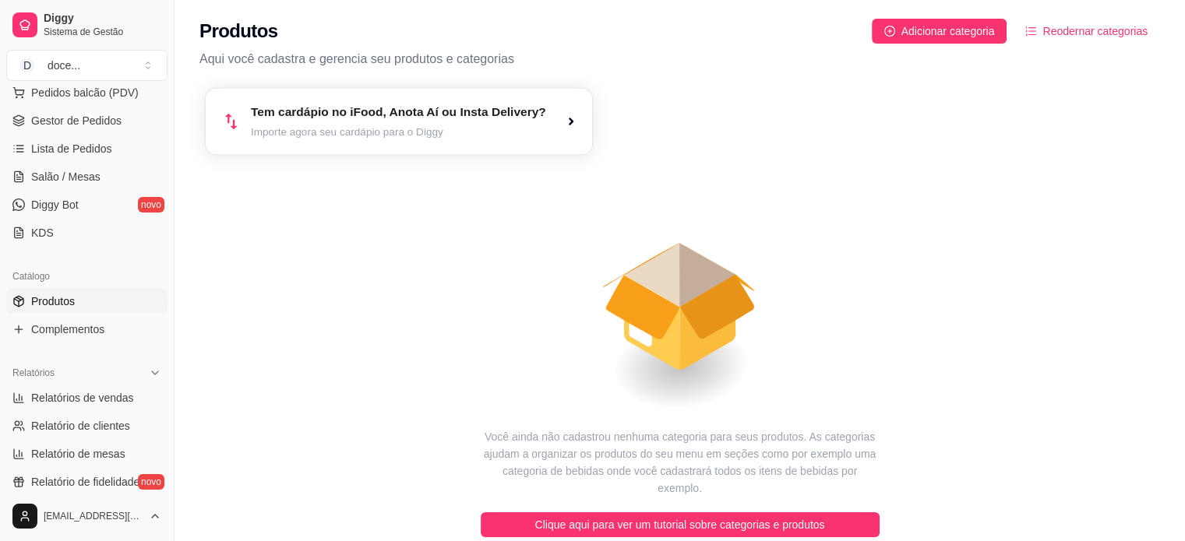
click at [493, 120] on article "Tem cardápio no iFood, Anota Aí ou Insta Delivery?" at bounding box center [398, 113] width 295 height 18
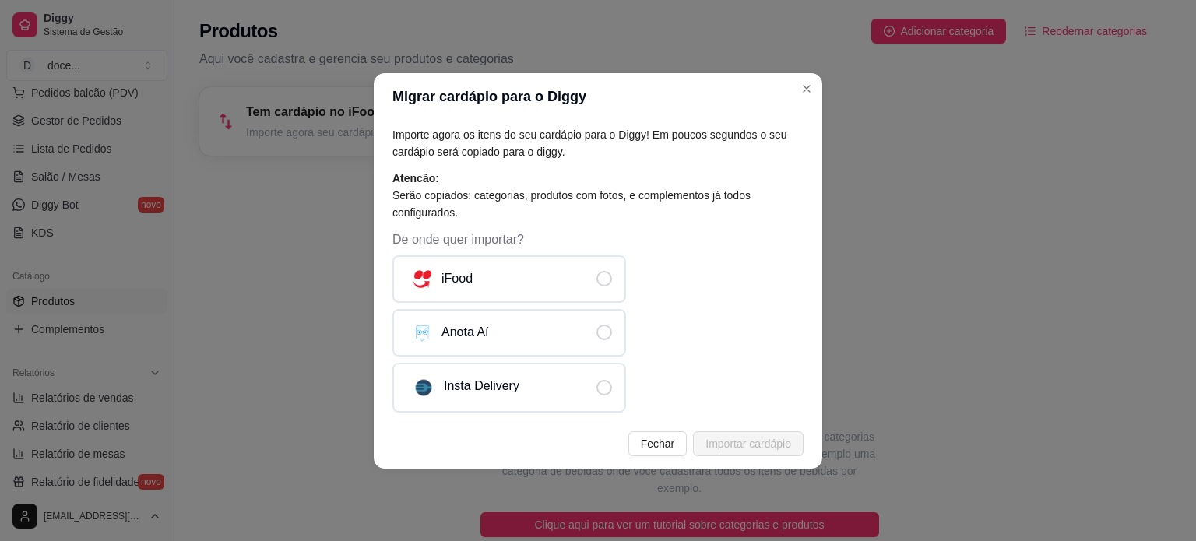
click at [815, 74] on header "Migrar cardápio para o Diggy" at bounding box center [598, 96] width 449 height 47
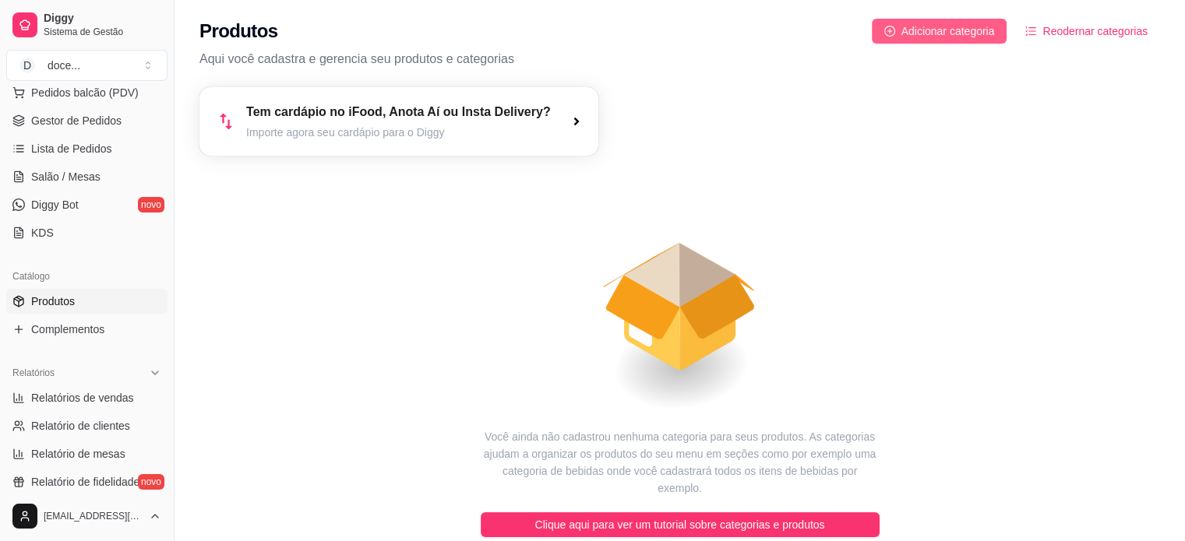
click at [907, 41] on button "Adicionar categoria" at bounding box center [940, 31] width 136 height 25
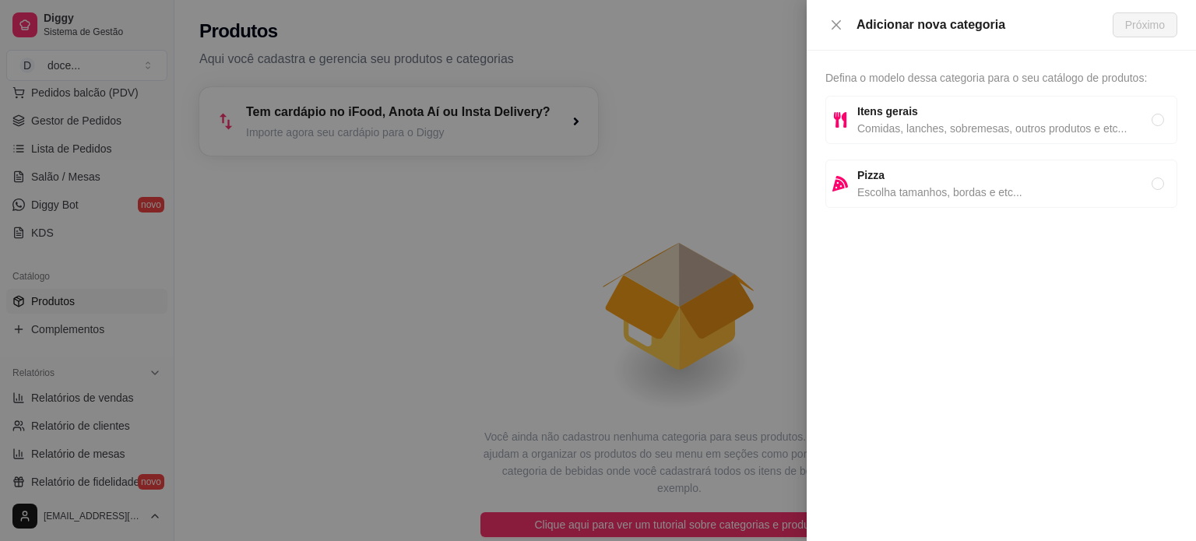
click at [915, 125] on span "Comidas, lanches, sobremesas, outros produtos e etc..." at bounding box center [1005, 128] width 294 height 17
radio input "true"
click at [1138, 27] on span "Próximo" at bounding box center [1146, 24] width 40 height 17
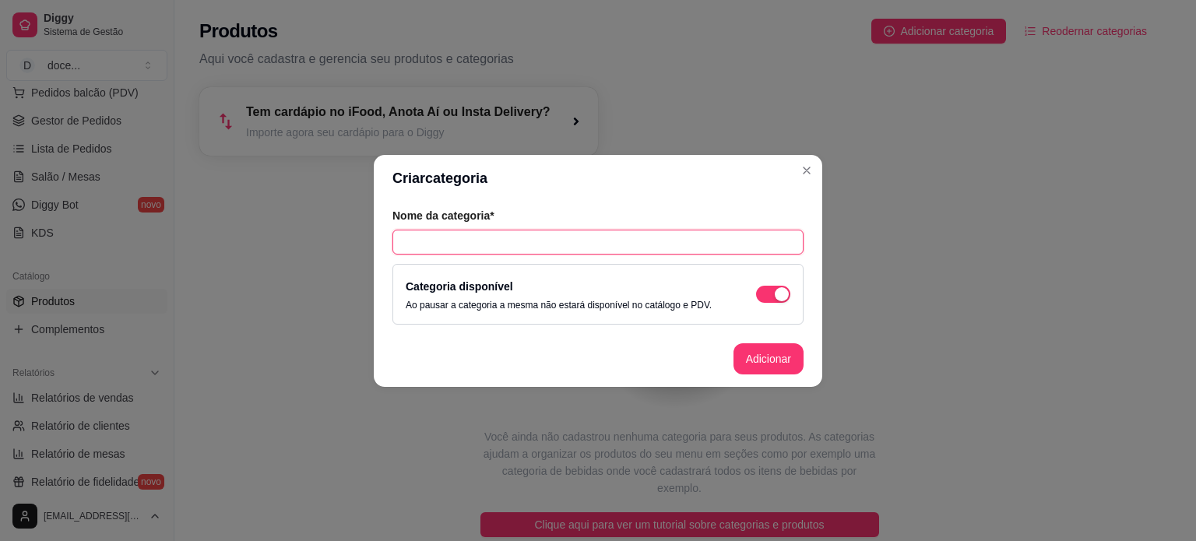
click at [507, 245] on input "text" at bounding box center [598, 242] width 411 height 25
type input "teste"
click at [780, 349] on button "Adicionar" at bounding box center [769, 358] width 70 height 31
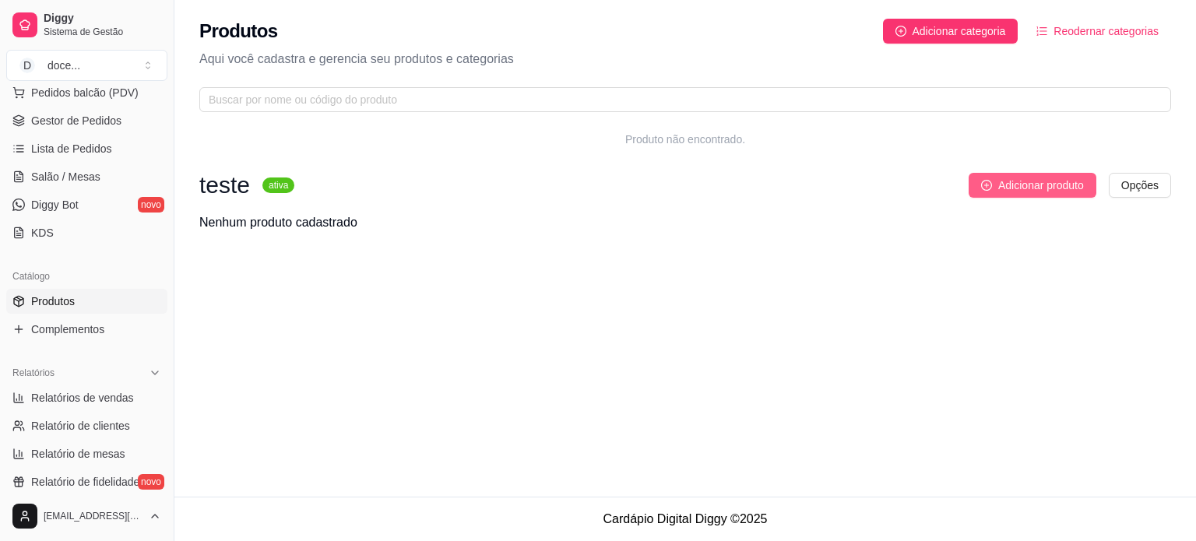
click at [1002, 177] on span "Adicionar produto" at bounding box center [1042, 185] width 86 height 17
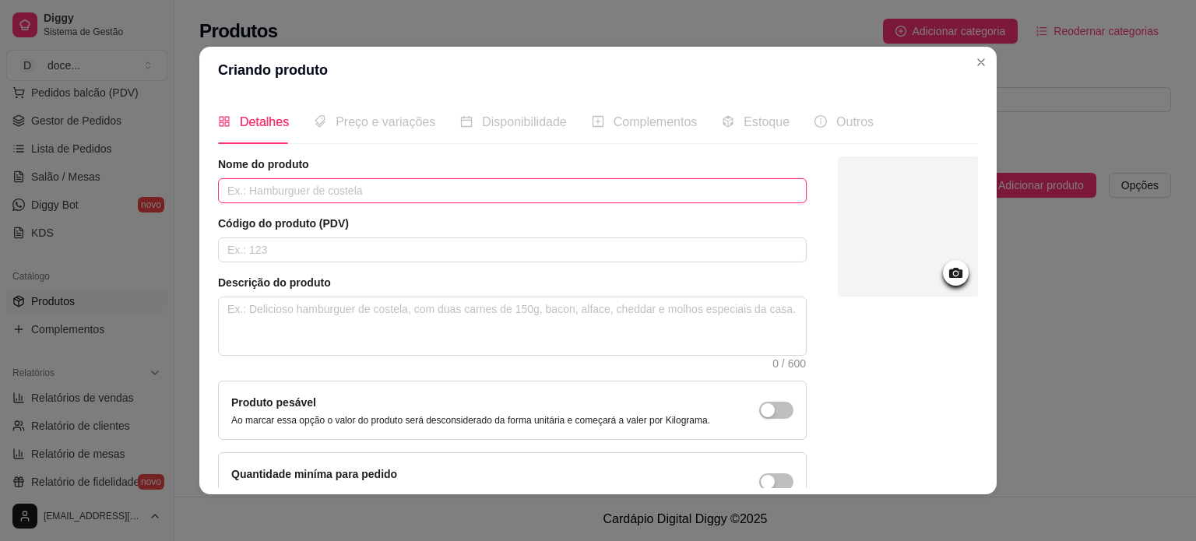
click at [353, 199] on input "text" at bounding box center [512, 190] width 589 height 25
type input "teste teste"
click at [356, 130] on div "Preço e variações" at bounding box center [375, 121] width 122 height 19
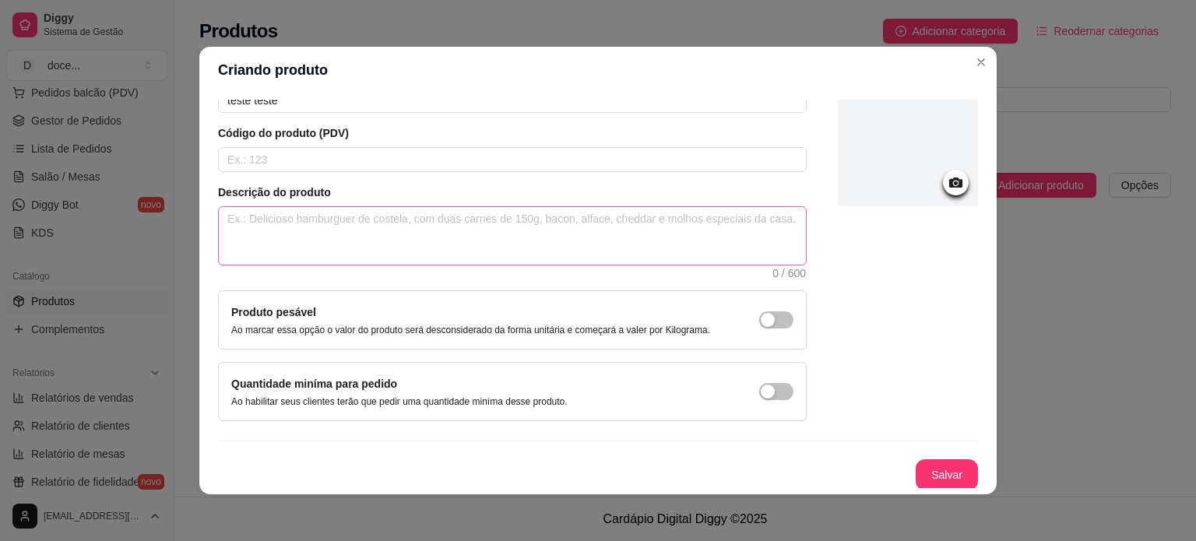
click at [461, 264] on div "Descrição do produto 0 / 600" at bounding box center [512, 231] width 589 height 93
click at [444, 245] on textarea at bounding box center [512, 236] width 587 height 58
type textarea "jk"
type textarea "jkj"
type textarea "jkjgu"
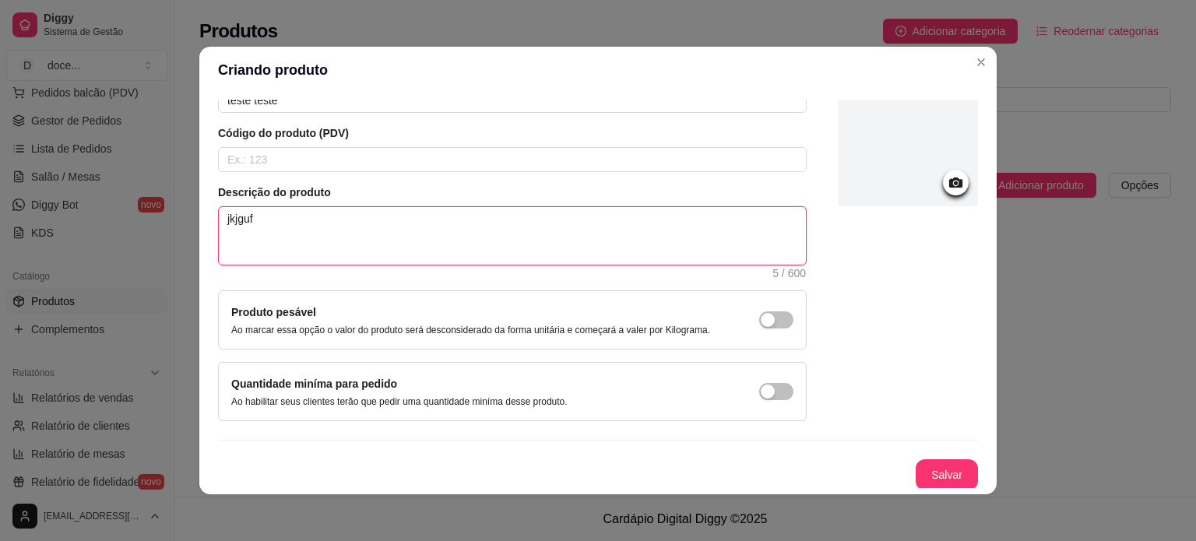
type textarea "jkjgufk"
type textarea "jkjgufkf"
type textarea "jkjgufkfl"
type textarea "jkjgufkfli"
type textarea "jkjgufkflig"
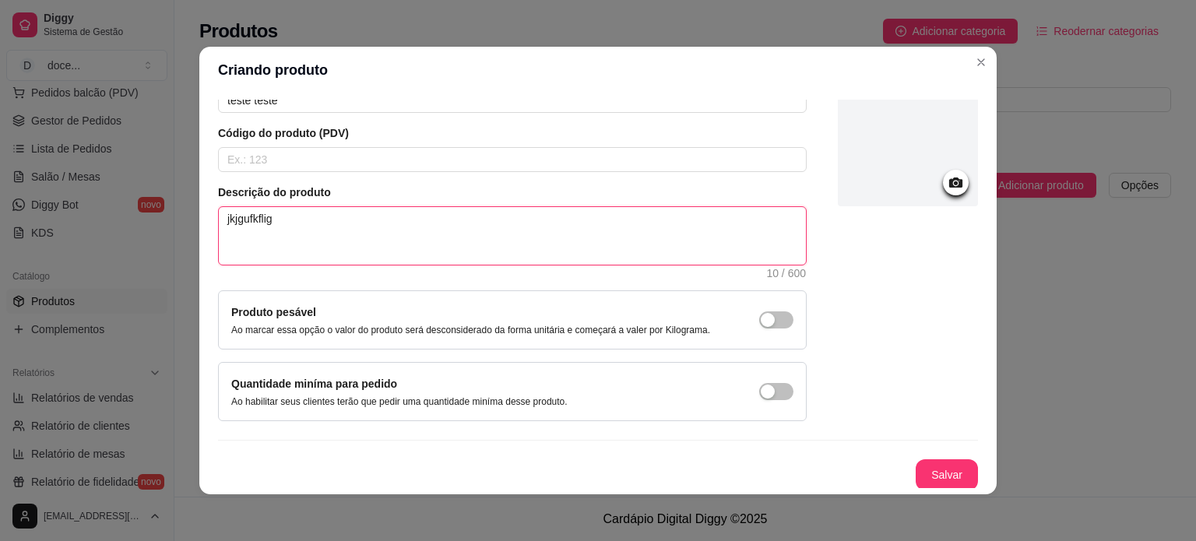
type textarea "jkjgufkfligç"
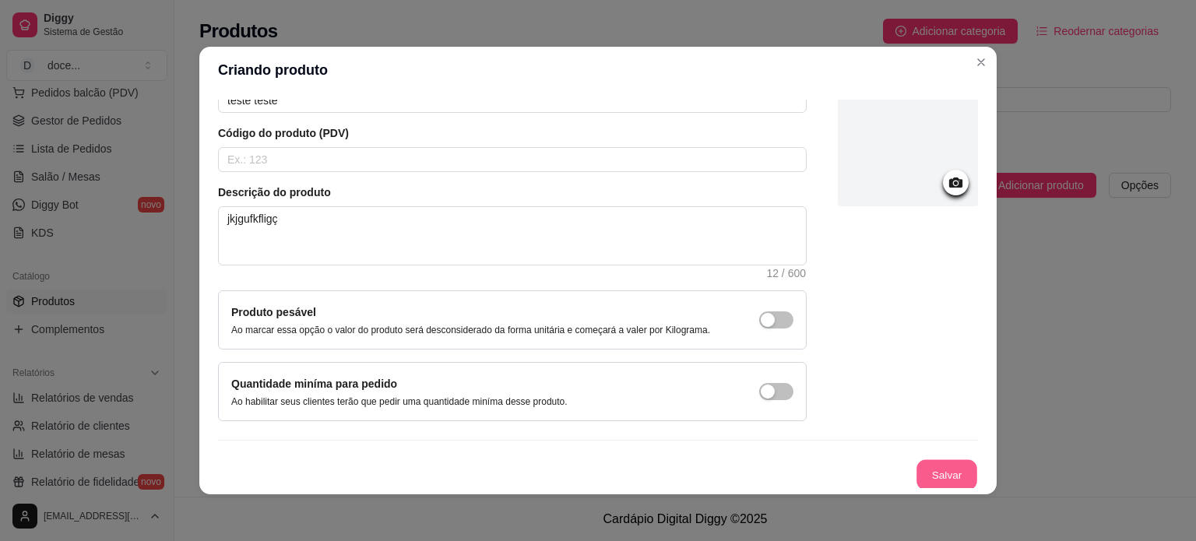
click at [917, 467] on button "Salvar" at bounding box center [947, 475] width 61 height 30
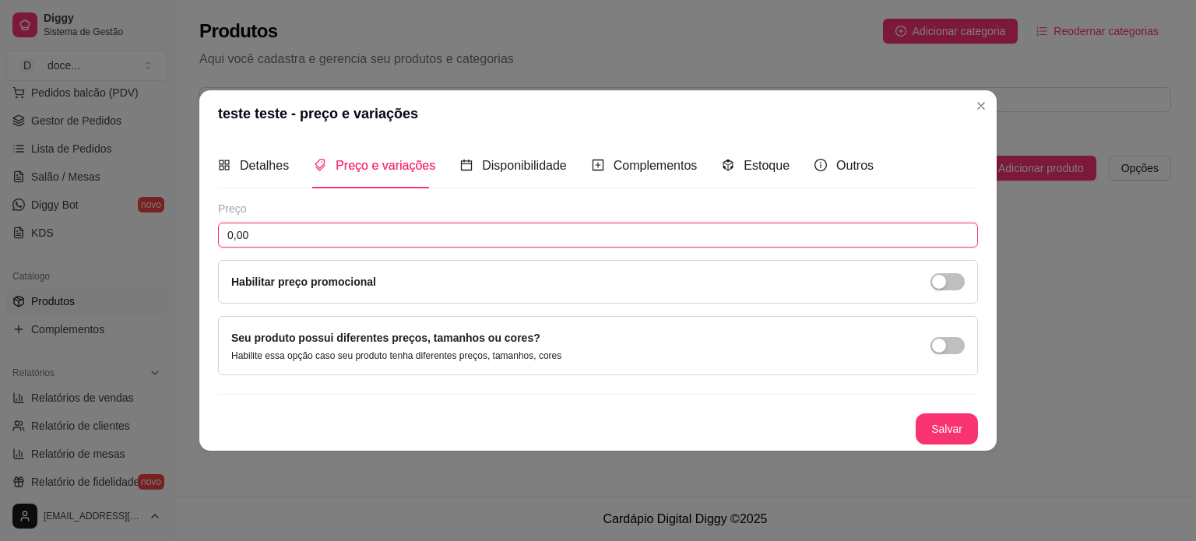
click at [372, 230] on input "0,00" at bounding box center [598, 235] width 760 height 25
type input "10,00"
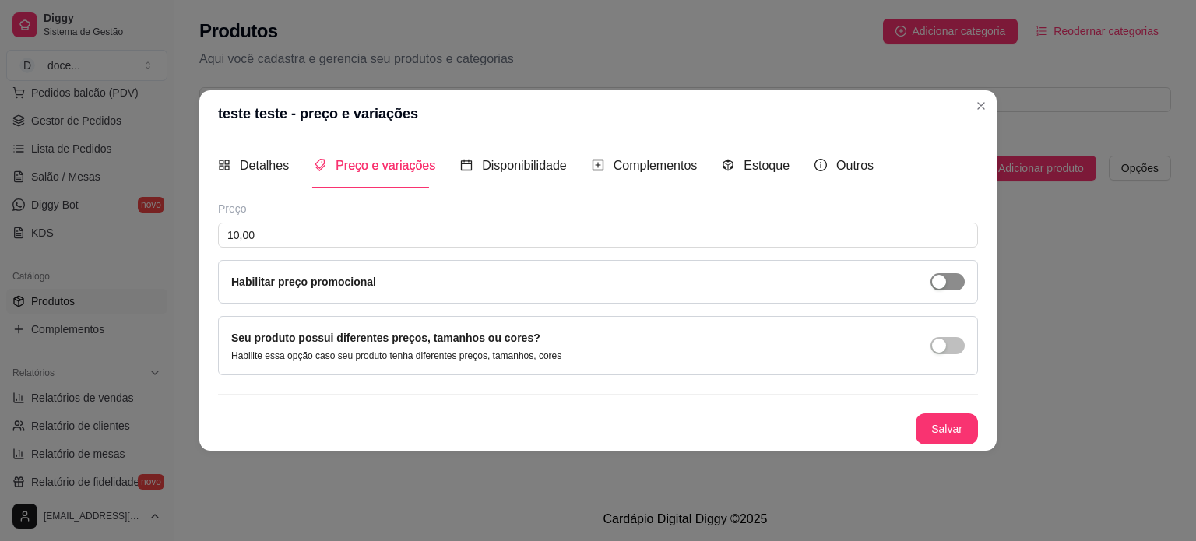
click at [952, 284] on span "button" at bounding box center [948, 281] width 34 height 17
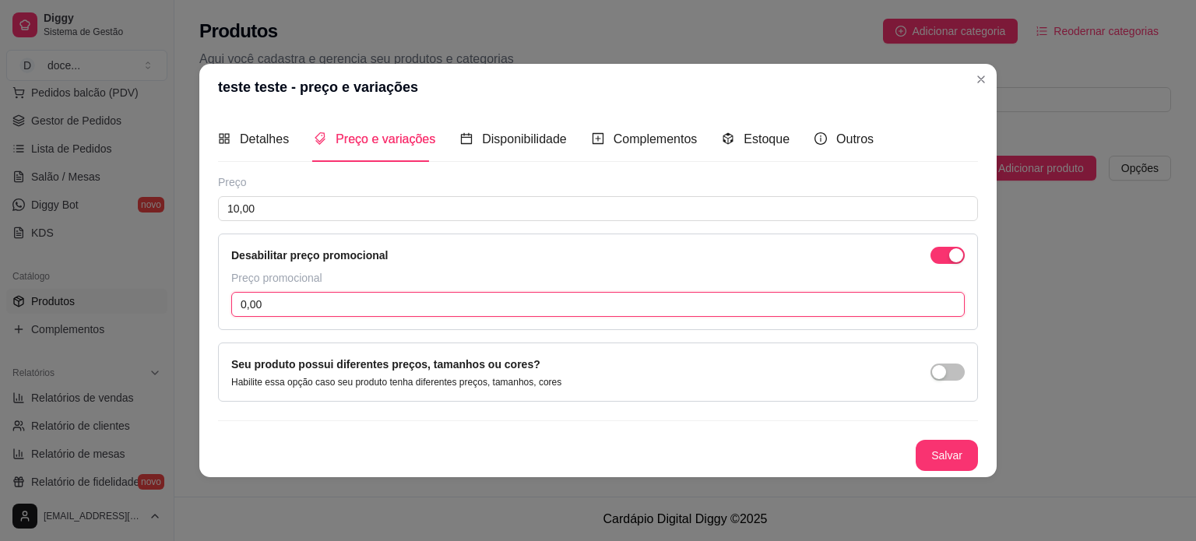
click at [273, 301] on input "0,00" at bounding box center [598, 304] width 734 height 25
type input "9,00"
click at [945, 452] on button "Salvar" at bounding box center [947, 455] width 61 height 30
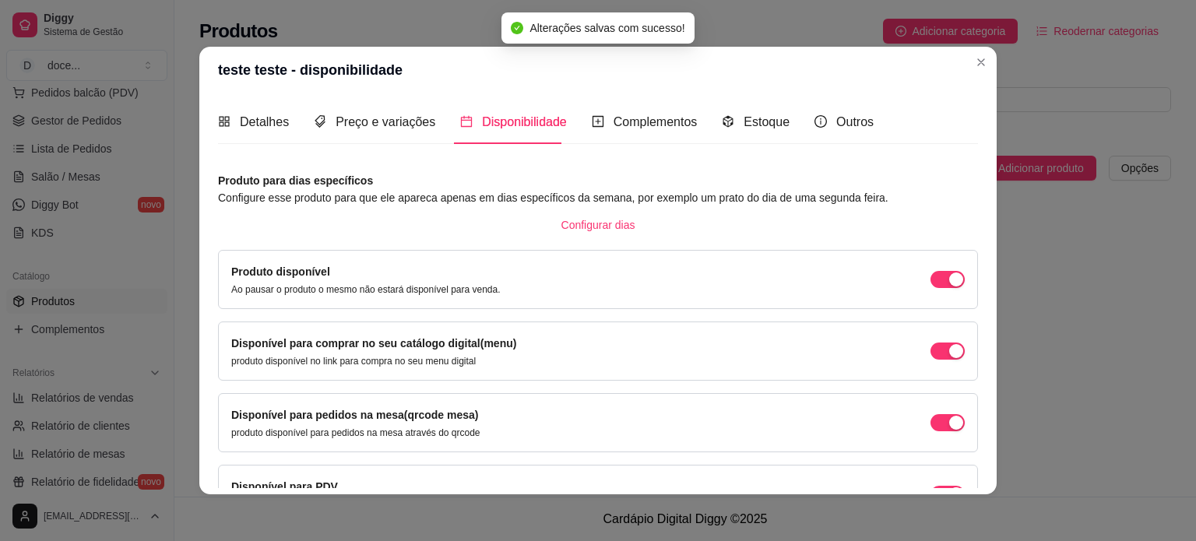
scroll to position [97, 0]
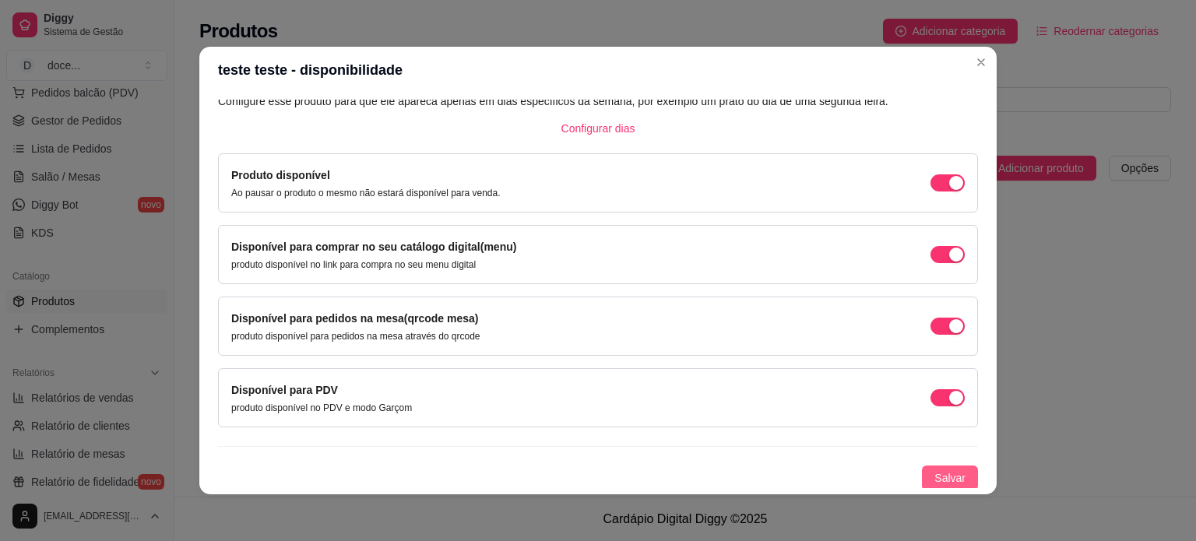
click at [945, 481] on span "Salvar" at bounding box center [950, 478] width 31 height 17
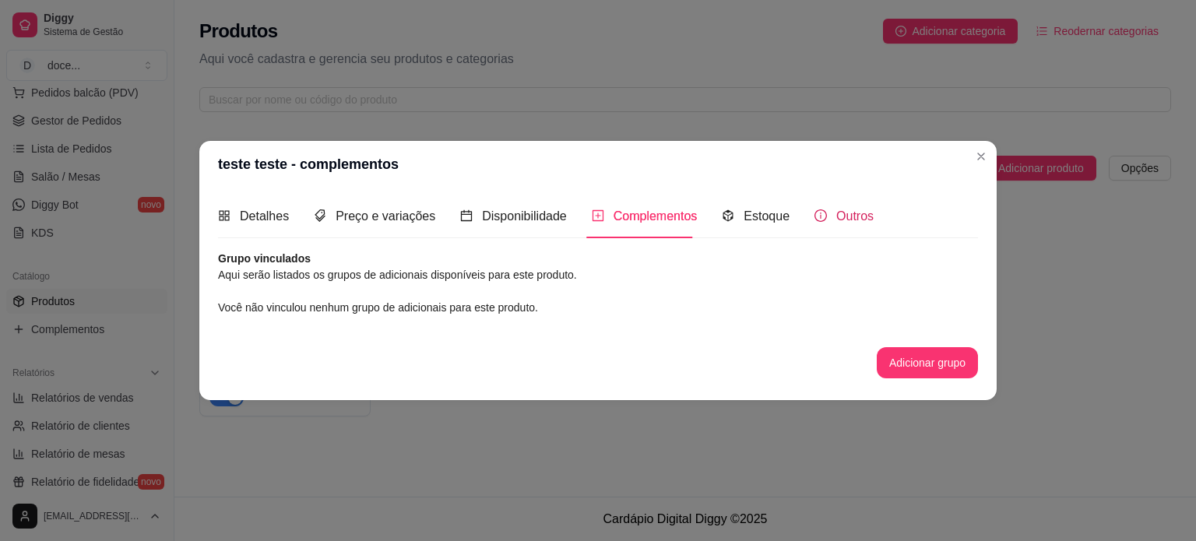
click at [823, 211] on div "Outros" at bounding box center [844, 215] width 59 height 19
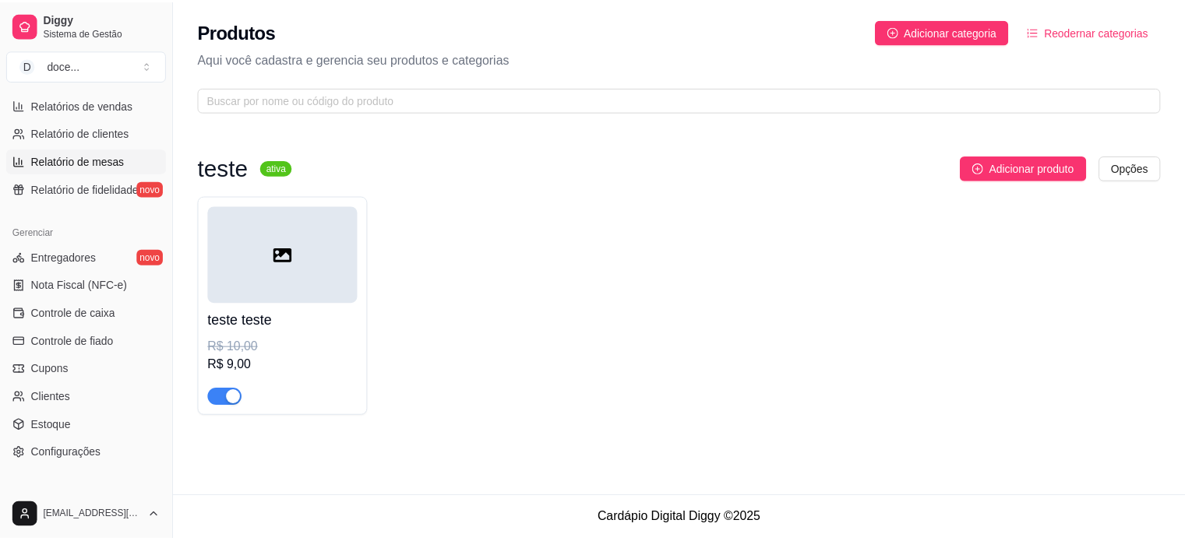
scroll to position [579, 0]
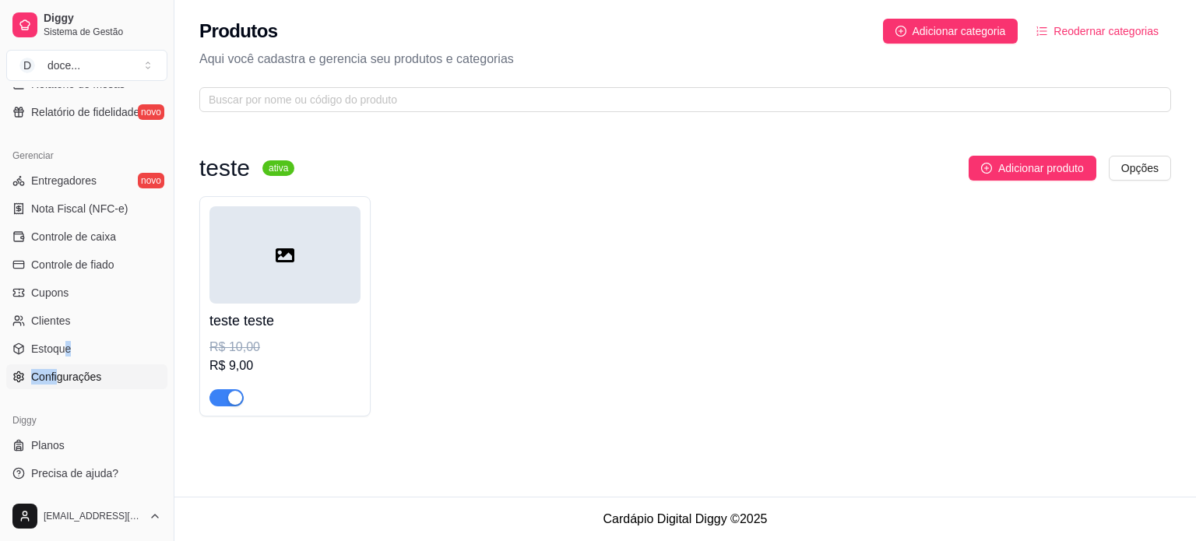
drag, startPoint x: 62, startPoint y: 361, endPoint x: 57, endPoint y: 375, distance: 15.0
click at [57, 375] on ul "Entregadores novo Nota Fiscal (NFC-e) Controle de caixa Controle de fiado Cupon…" at bounding box center [86, 278] width 161 height 221
click at [57, 375] on span "Configurações" at bounding box center [66, 377] width 70 height 16
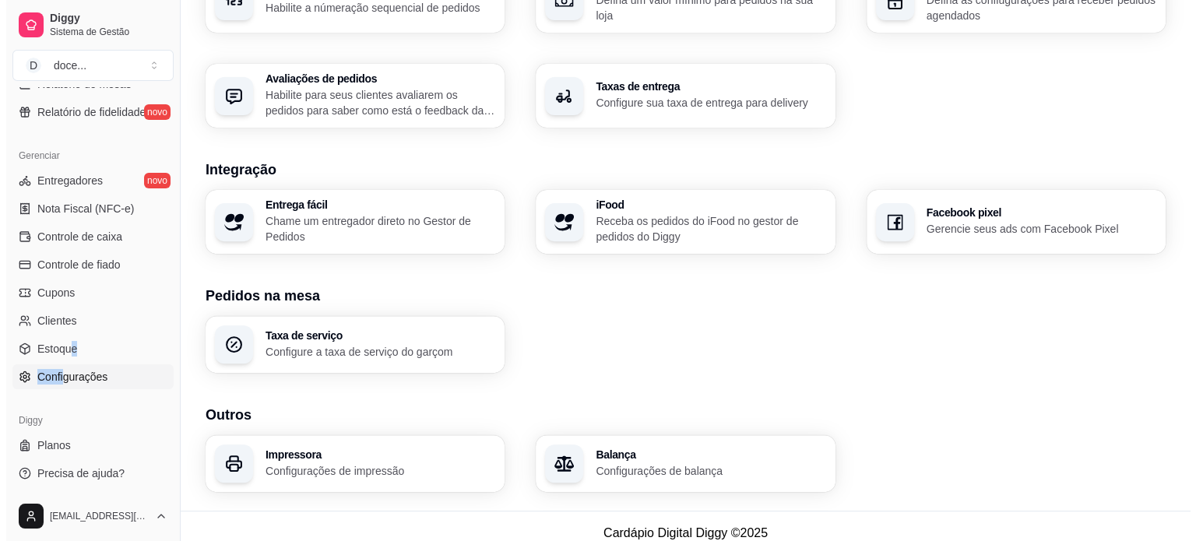
scroll to position [549, 0]
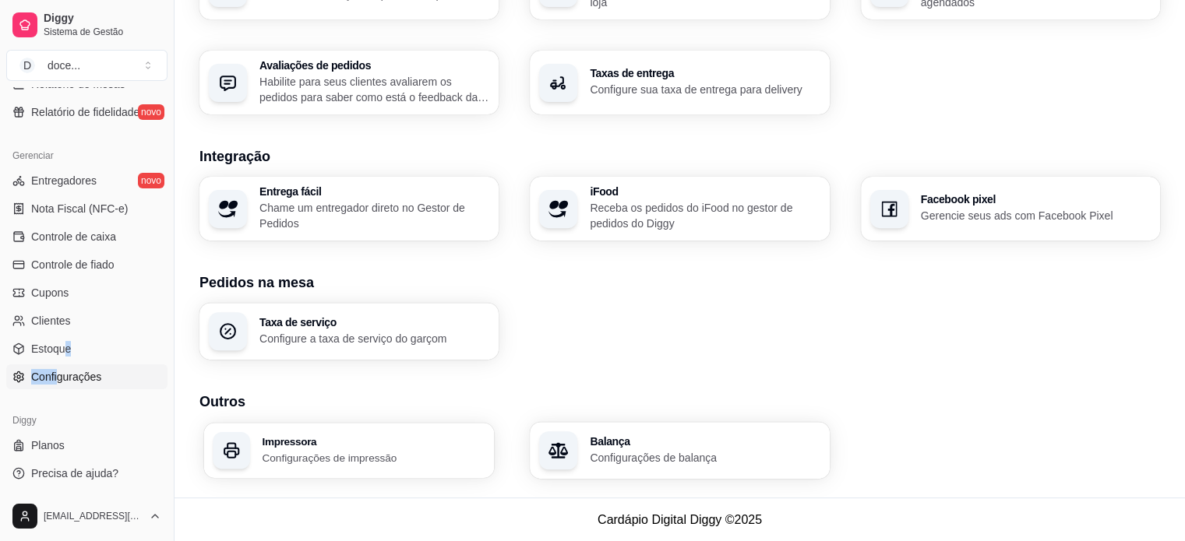
click at [374, 443] on h3 "Impressora" at bounding box center [373, 441] width 223 height 11
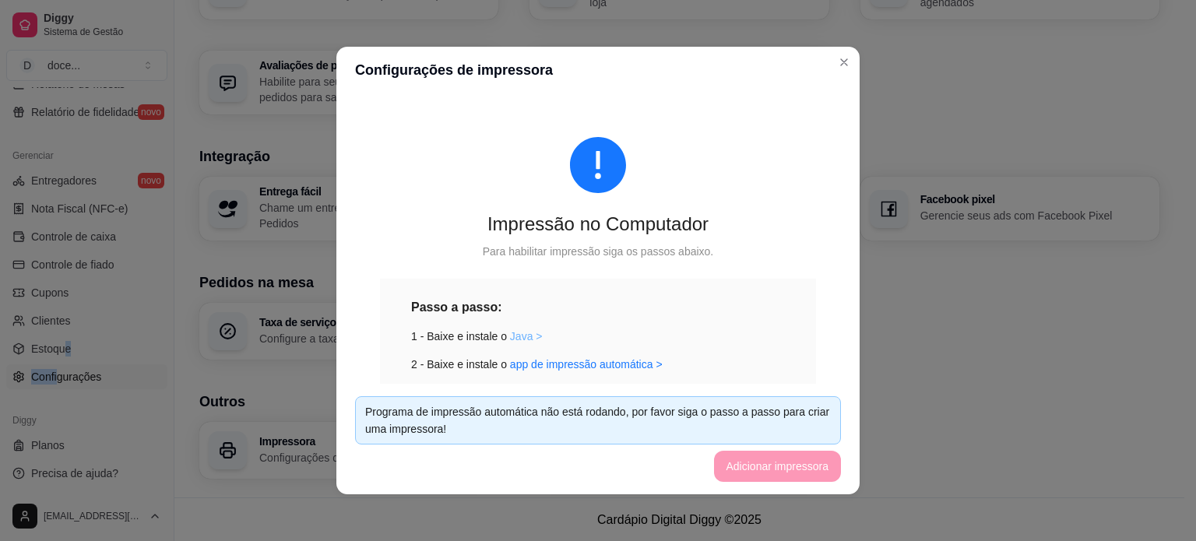
click at [514, 339] on link "Java >" at bounding box center [526, 336] width 33 height 12
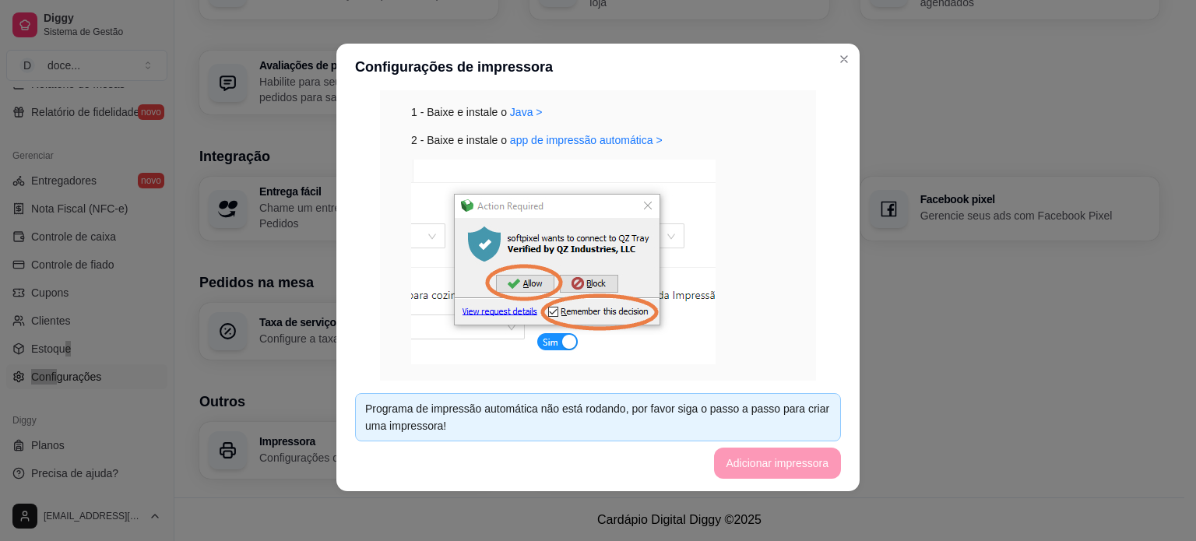
scroll to position [221, 0]
click at [606, 134] on link "app de impressão automática >" at bounding box center [586, 140] width 153 height 12
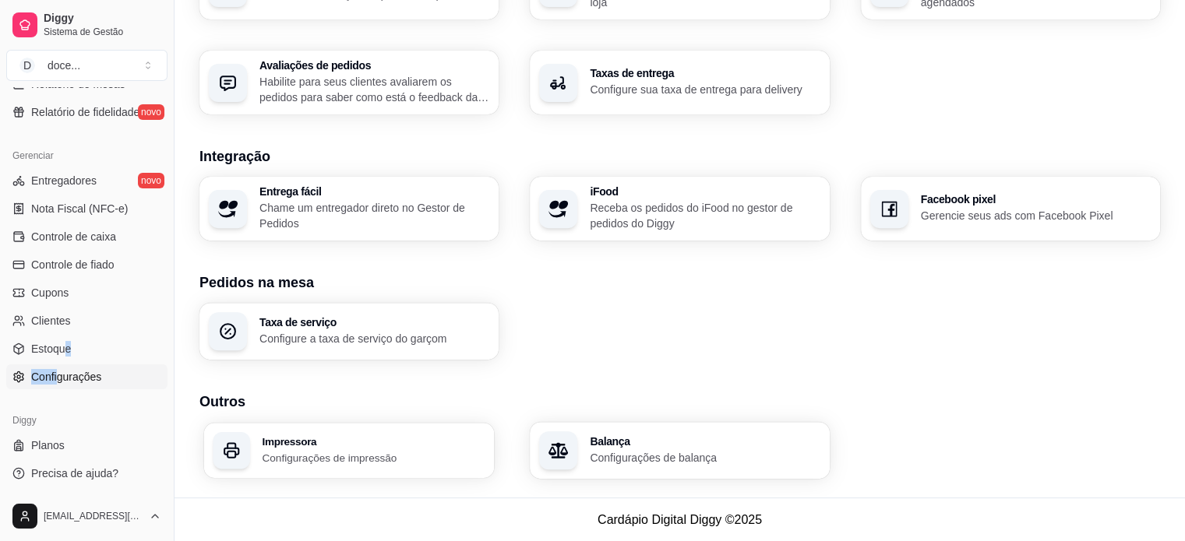
click at [380, 450] on p "Configurações de impressão" at bounding box center [373, 457] width 223 height 15
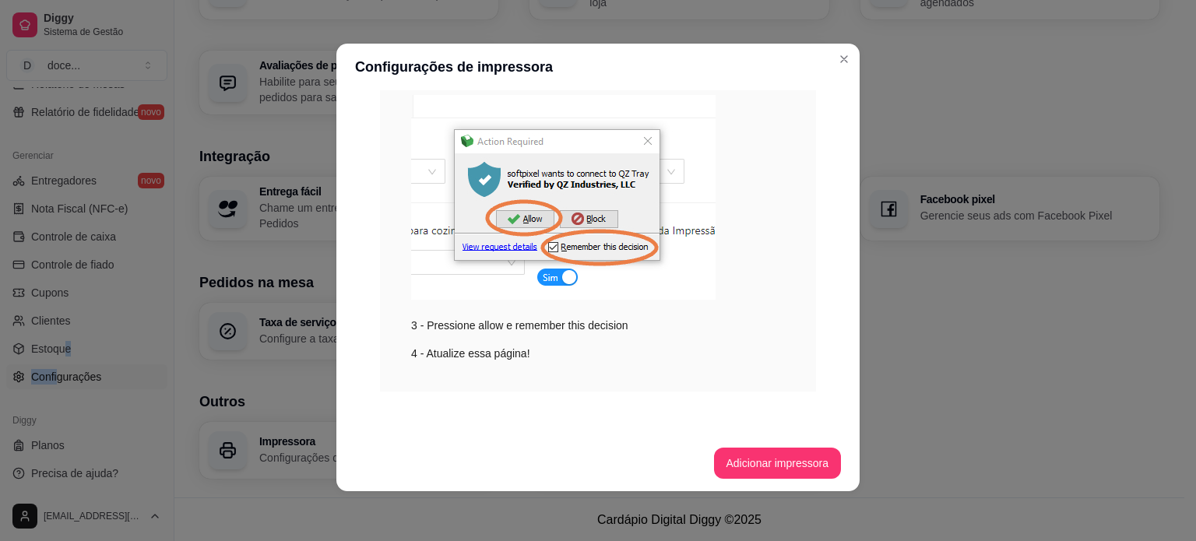
scroll to position [286, 0]
click at [763, 466] on button "Adicionar impressora" at bounding box center [778, 464] width 124 height 30
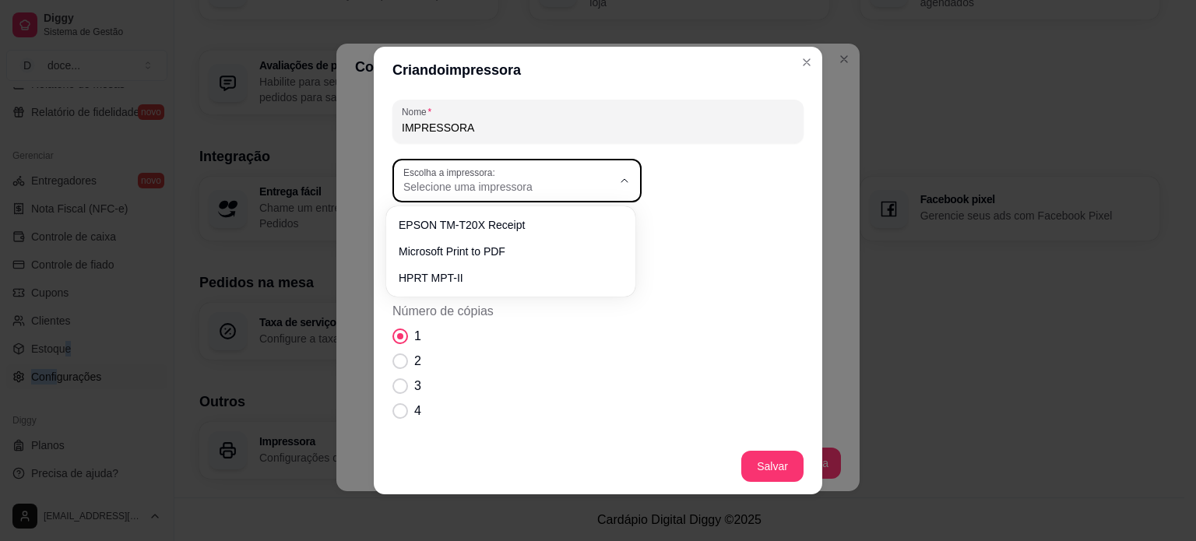
click at [562, 177] on div "Selecione uma impressora" at bounding box center [507, 181] width 209 height 28
click at [479, 237] on ul "EPSON TM-T20X Receipt Microsoft Print to PDF HPRT MPT-II" at bounding box center [511, 252] width 237 height 78
click at [459, 223] on span "EPSON TM-T20X Receipt" at bounding box center [503, 224] width 200 height 15
type input "EPSON TM-T20X Receipt"
select select "EPSON TM-T20X Receipt"
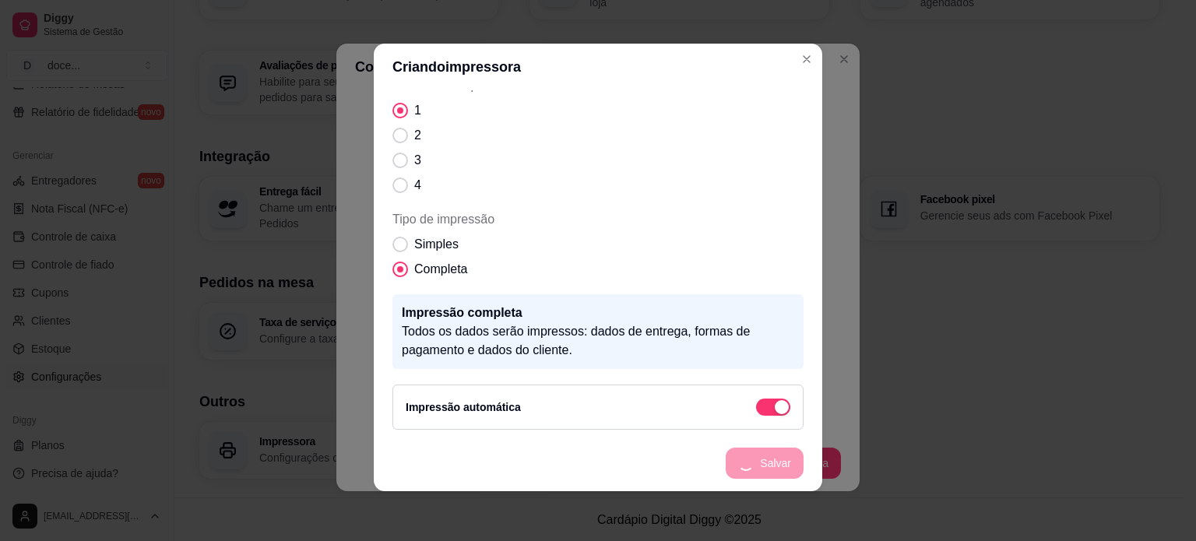
scroll to position [164, 0]
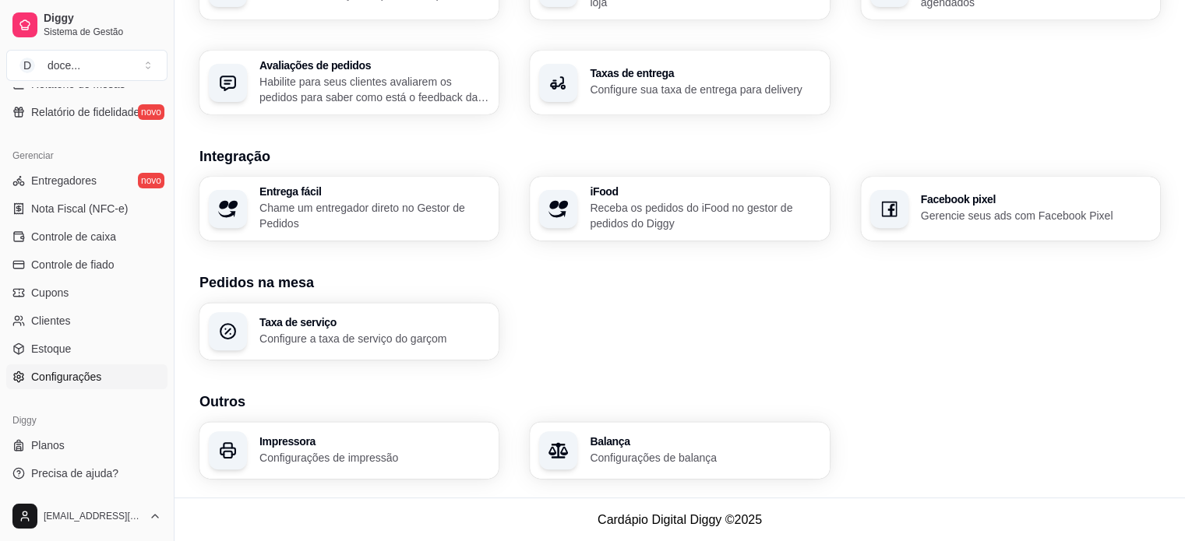
click at [374, 453] on p "Configurações de impressão" at bounding box center [374, 458] width 230 height 16
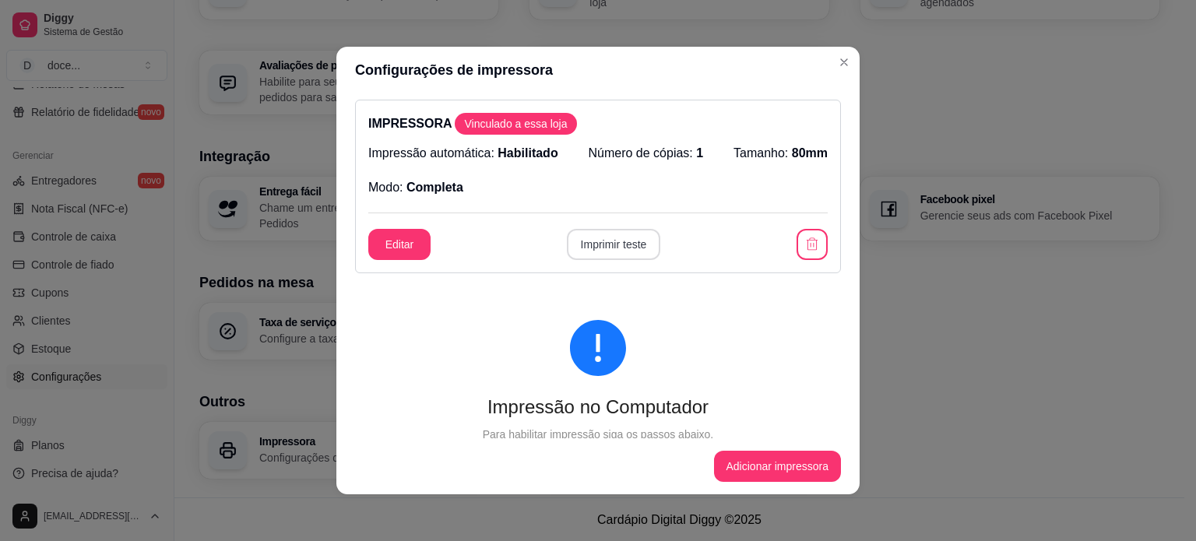
click at [572, 242] on button "Imprimir teste" at bounding box center [614, 244] width 94 height 31
click at [395, 235] on button "Editar" at bounding box center [399, 245] width 61 height 30
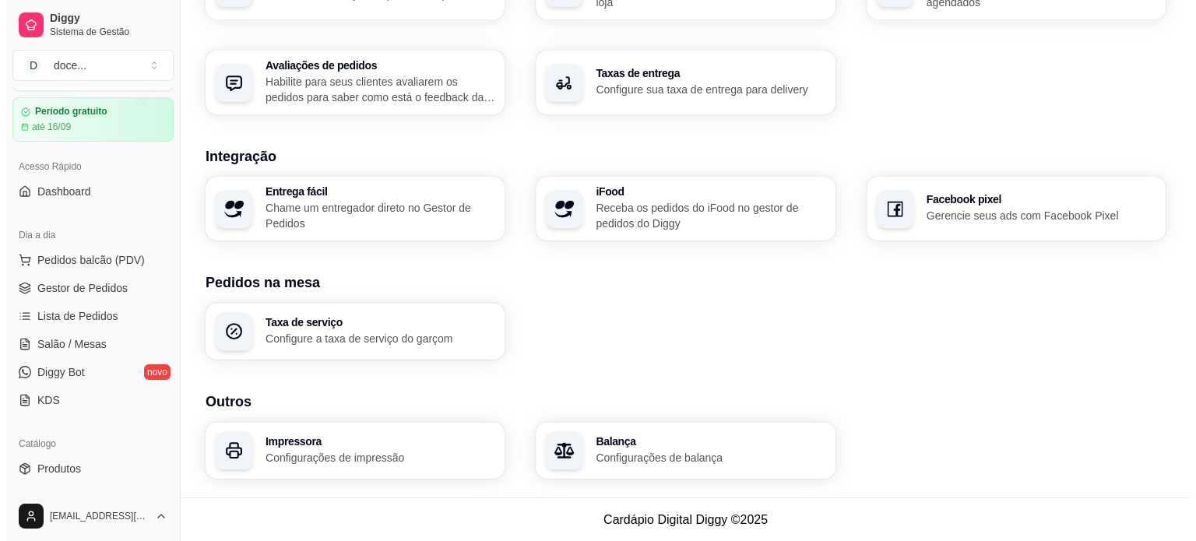
scroll to position [38, 0]
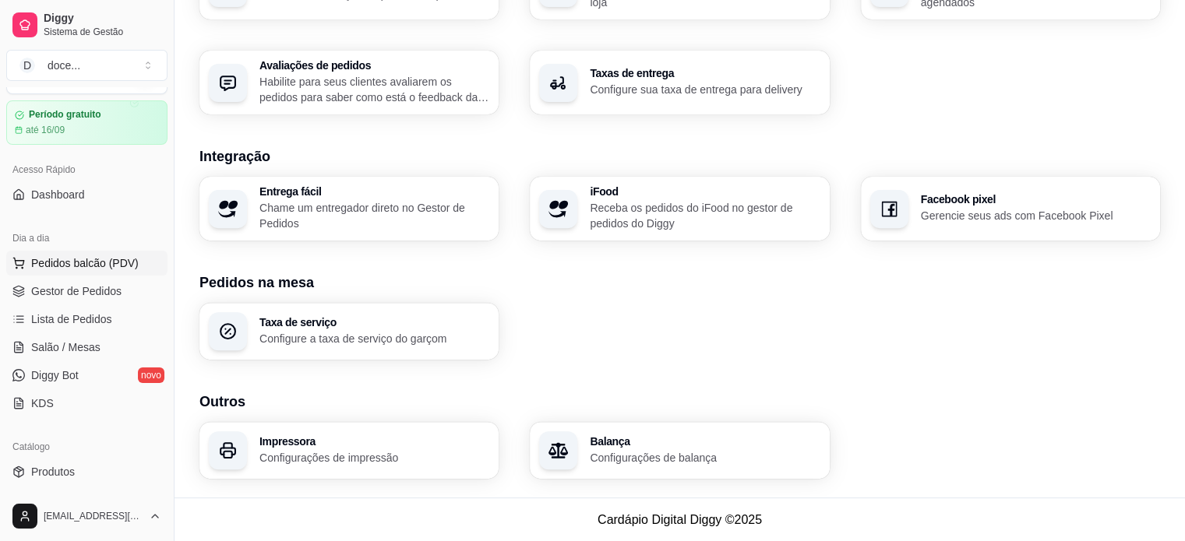
click at [85, 267] on span "Pedidos balcão (PDV)" at bounding box center [84, 263] width 107 height 16
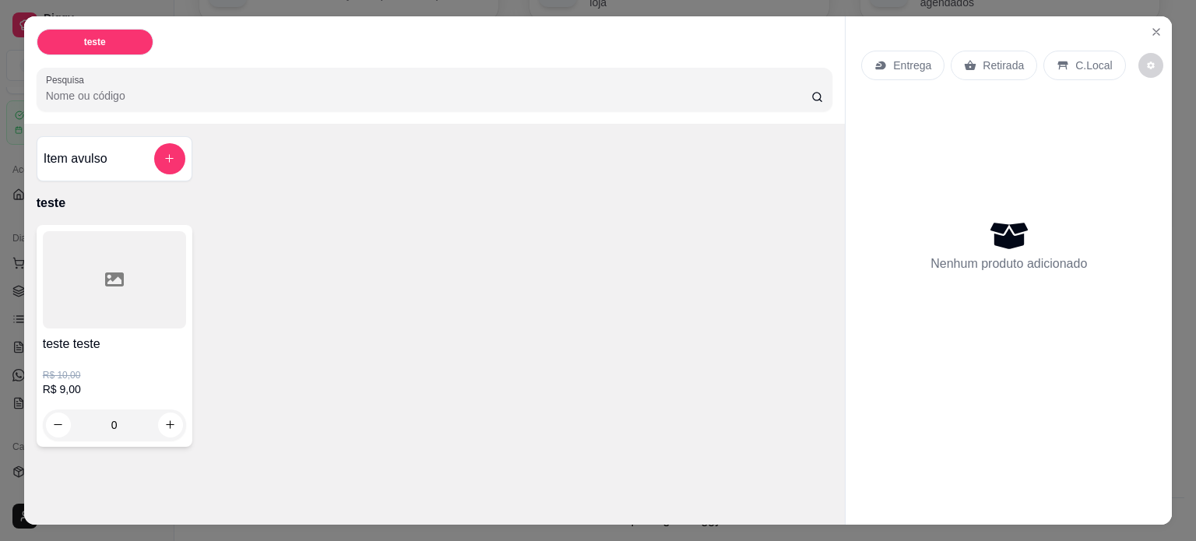
click at [157, 294] on div at bounding box center [114, 279] width 143 height 97
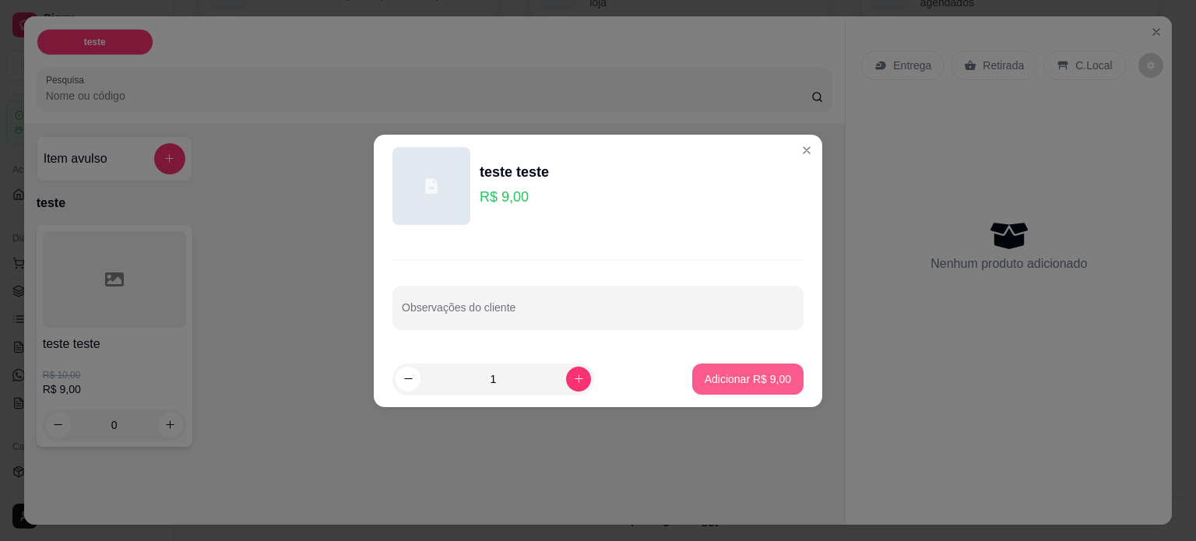
click at [764, 382] on p "Adicionar R$ 9,00" at bounding box center [748, 380] width 86 height 16
type input "1"
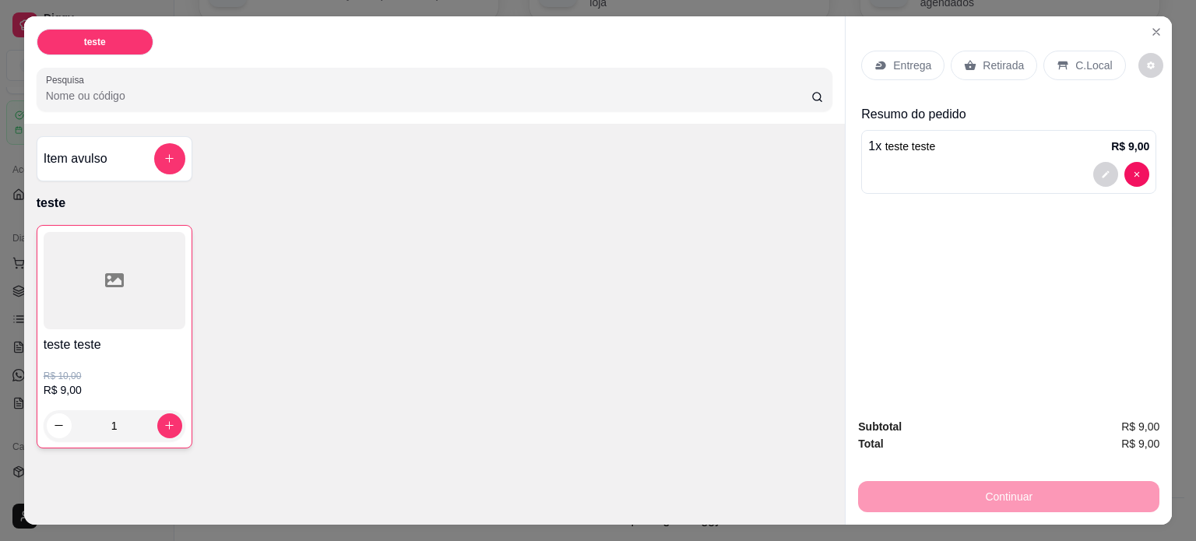
click at [919, 58] on p "Entrega" at bounding box center [912, 66] width 38 height 16
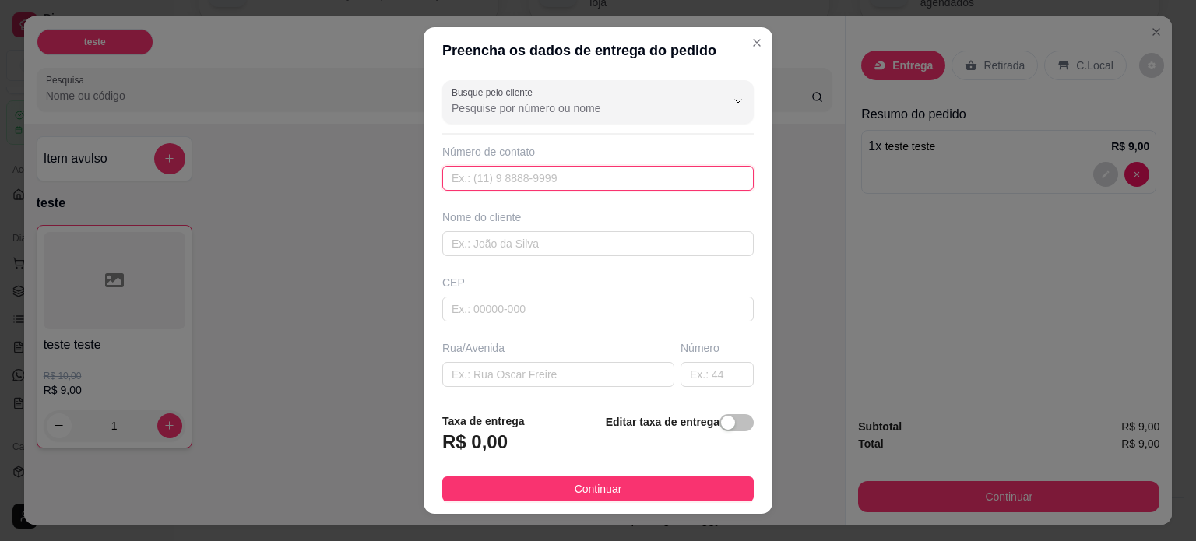
click at [512, 175] on input "text" at bounding box center [598, 178] width 312 height 25
type input "[PHONE_NUMBER]"
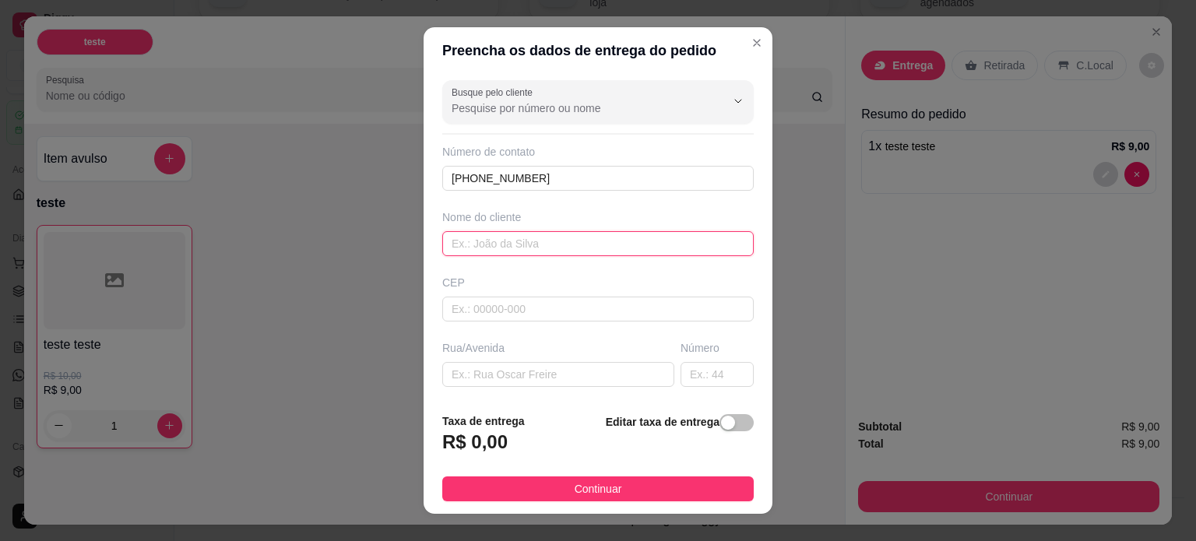
click at [569, 242] on input "text" at bounding box center [598, 243] width 312 height 25
type input "Teste"
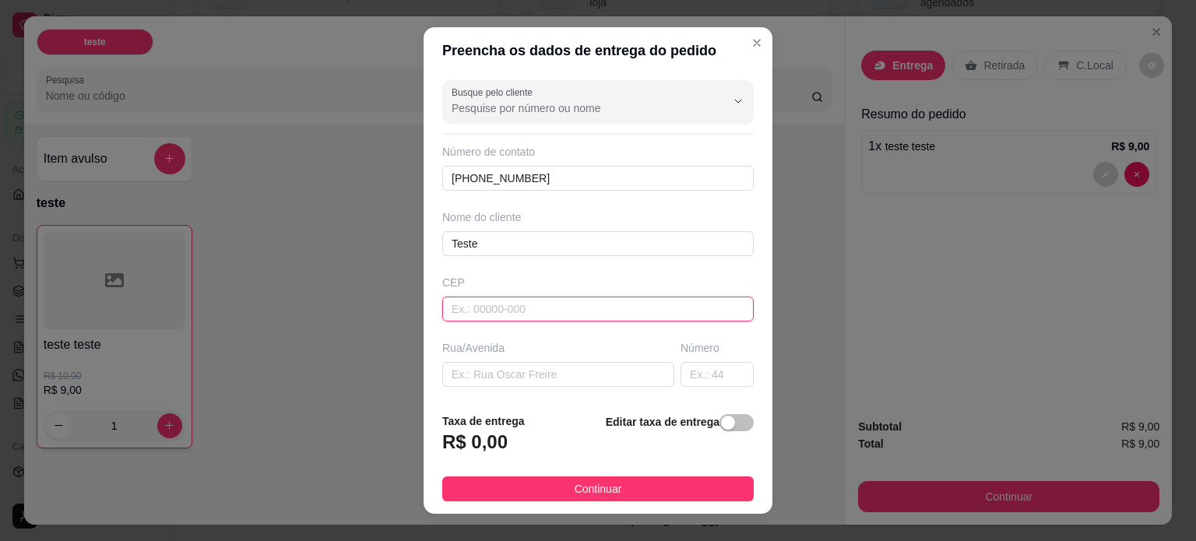
click at [542, 312] on input "text" at bounding box center [598, 309] width 312 height 25
type input "64280000"
type input "Campo Maior"
type input "64280000"
click at [534, 378] on input "text" at bounding box center [558, 374] width 232 height 25
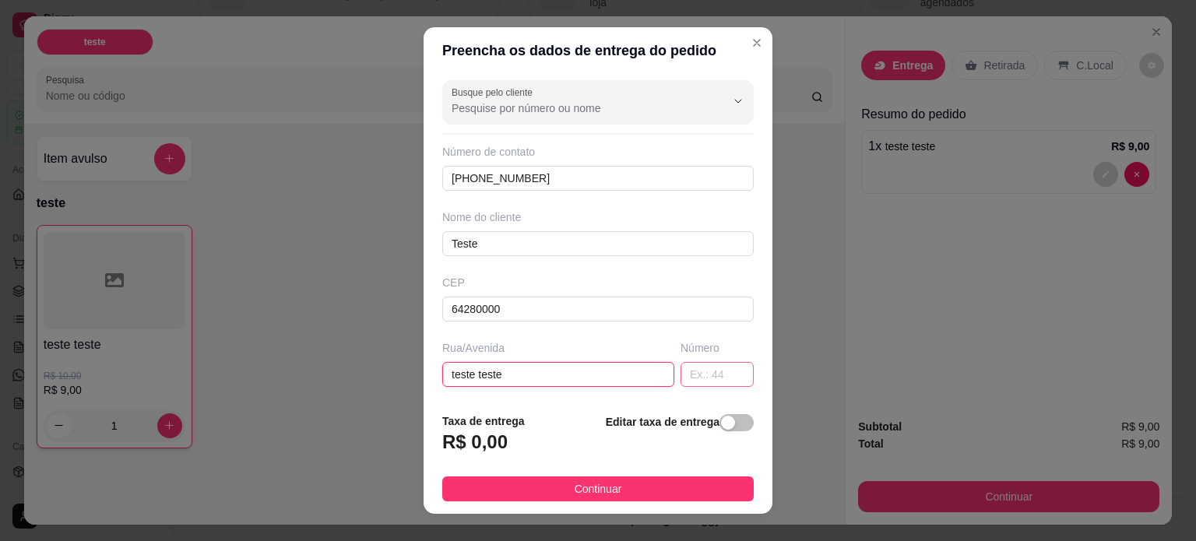
type input "teste teste"
click at [698, 375] on input "text" at bounding box center [717, 374] width 73 height 25
type input "10"
click at [726, 428] on span "button" at bounding box center [737, 422] width 34 height 17
click at [514, 445] on input "0,00" at bounding box center [526, 449] width 167 height 30
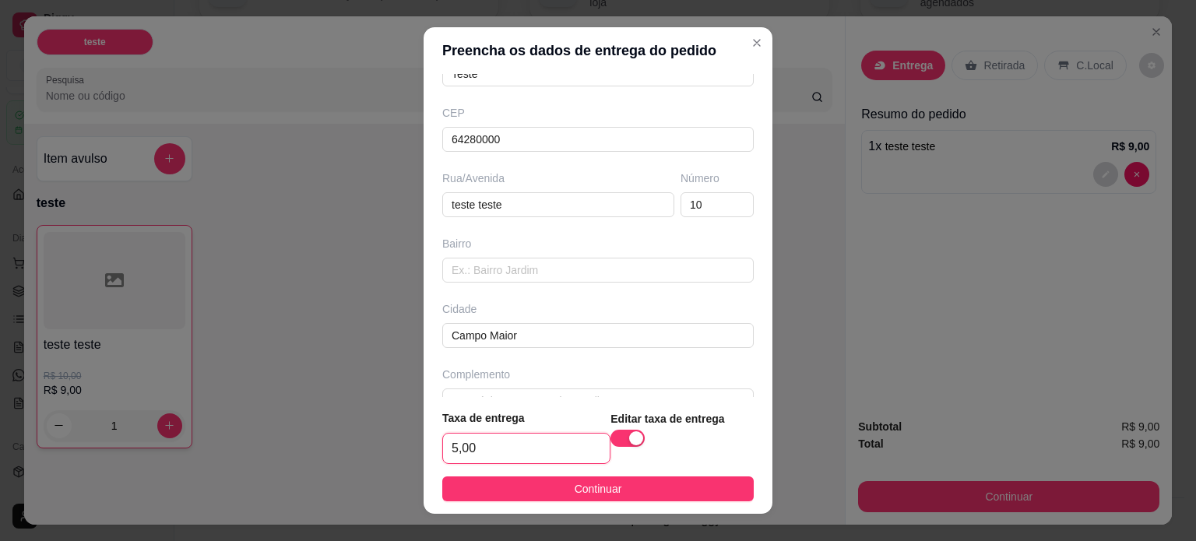
scroll to position [198, 0]
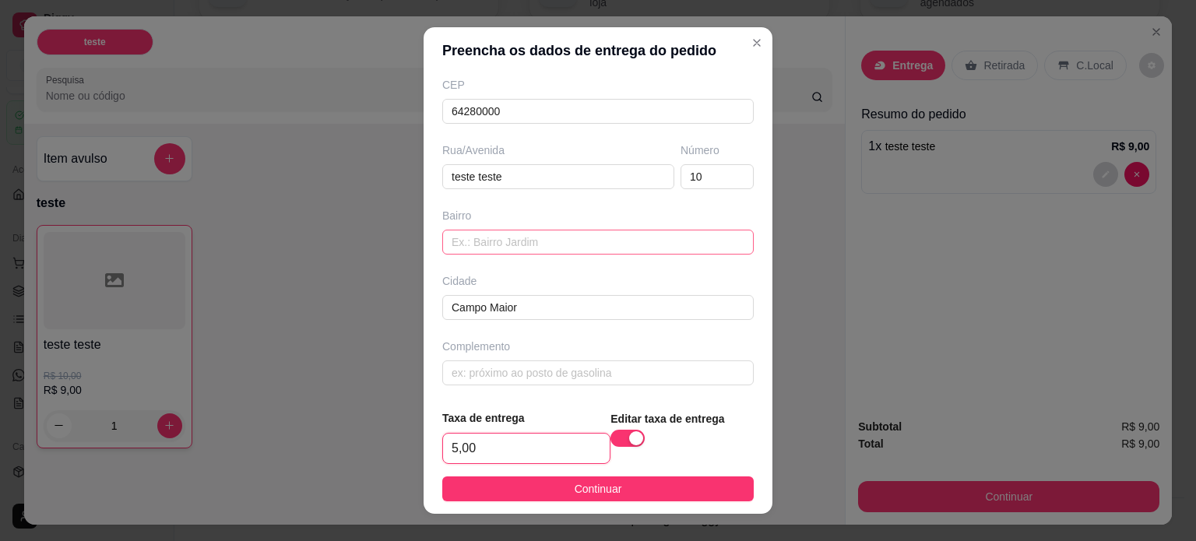
type input "5,00"
click at [504, 234] on input "text" at bounding box center [598, 242] width 312 height 25
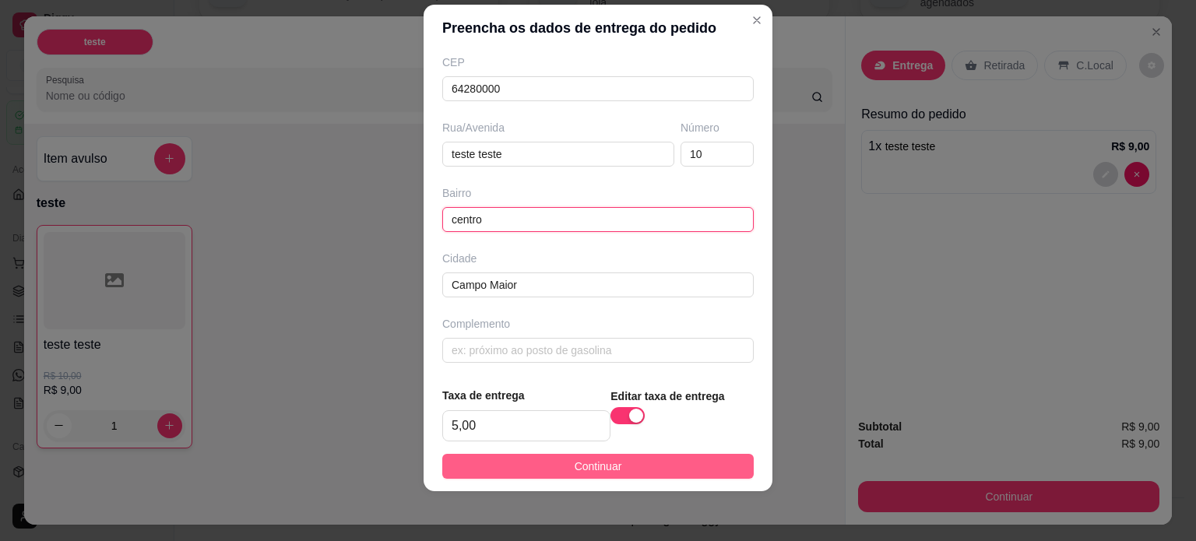
type input "centro"
click at [601, 463] on span "Continuar" at bounding box center [599, 466] width 48 height 17
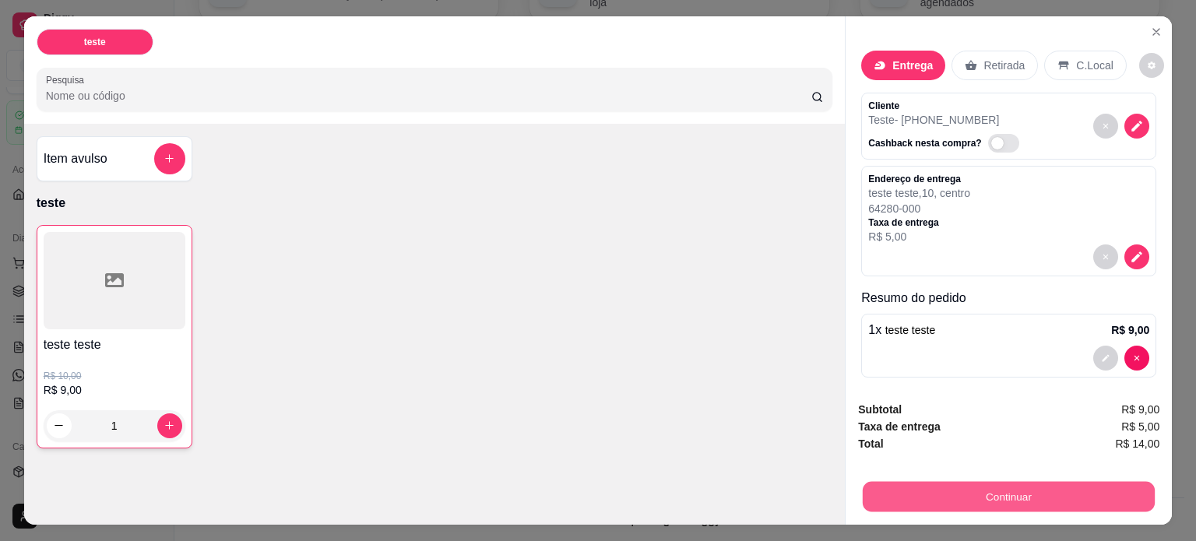
click at [981, 488] on button "Continuar" at bounding box center [1009, 497] width 292 height 30
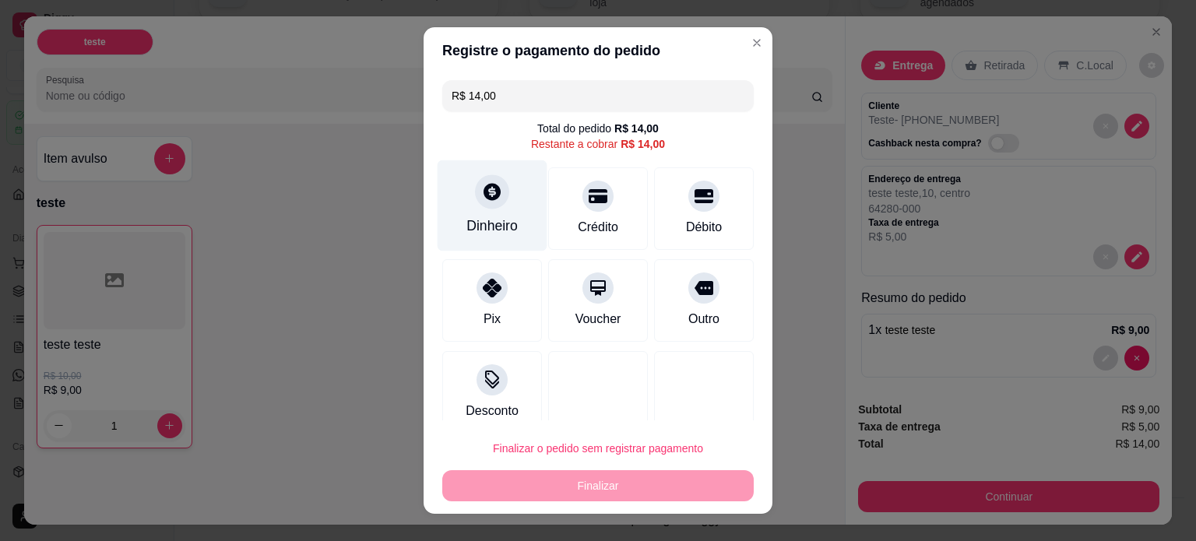
click at [484, 195] on icon at bounding box center [492, 191] width 17 height 17
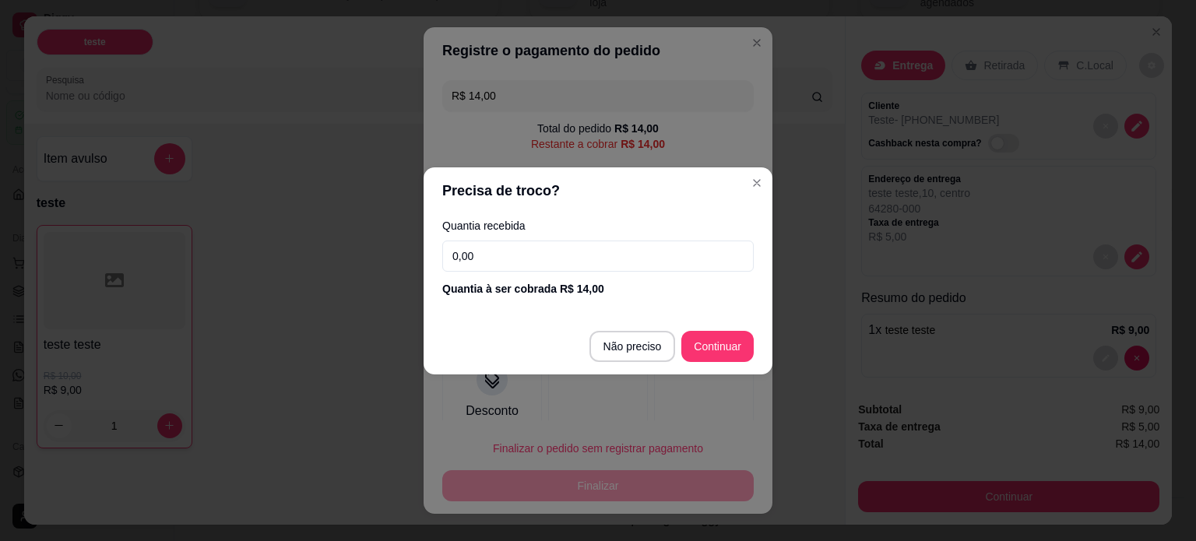
click at [501, 252] on input "0,00" at bounding box center [598, 256] width 312 height 31
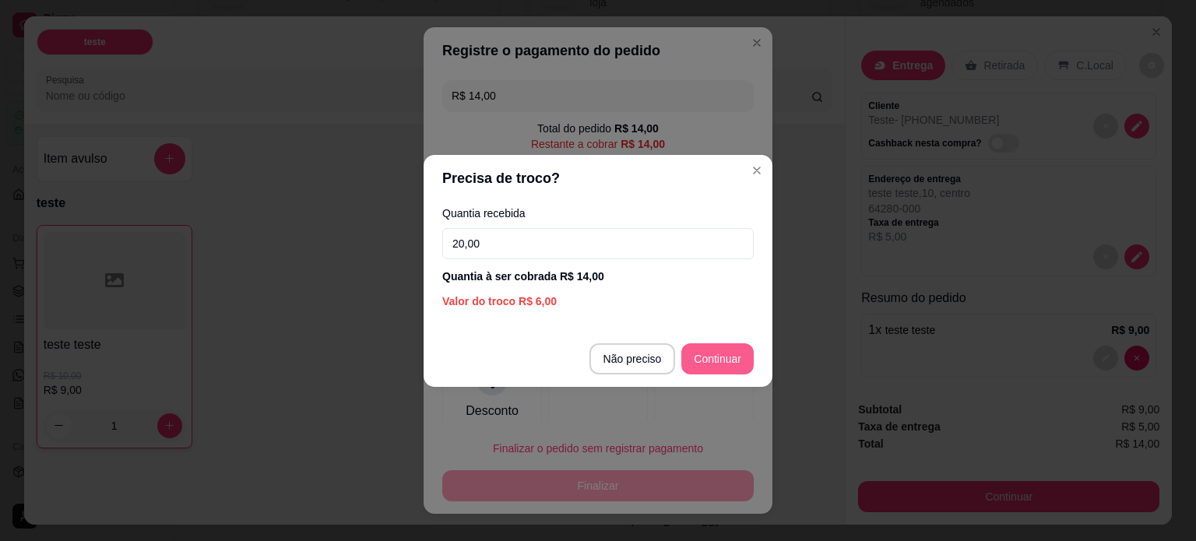
type input "20,00"
type input "R$ 0,00"
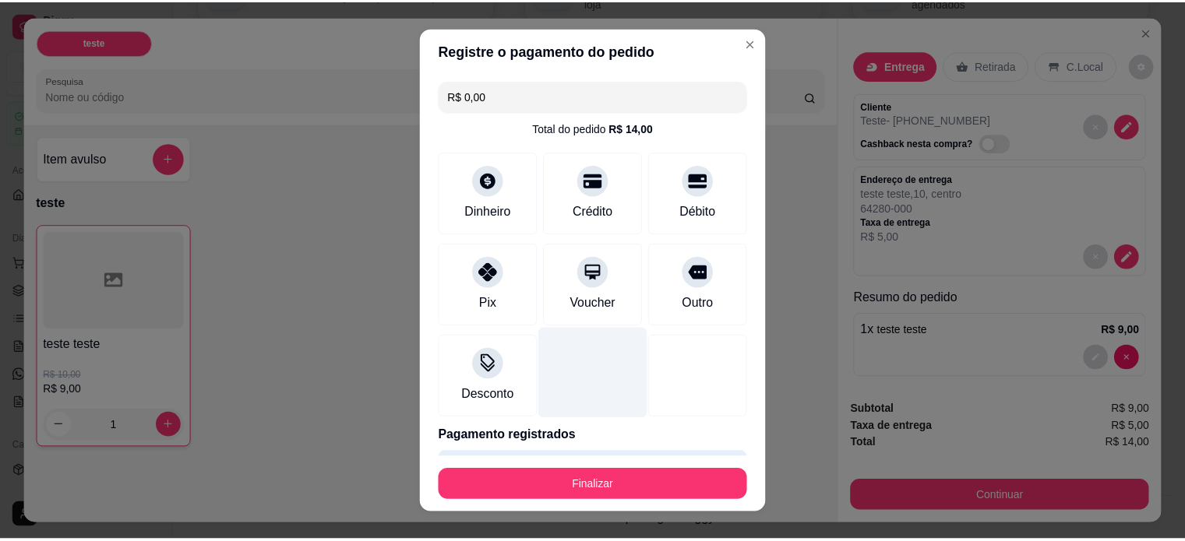
scroll to position [45, 0]
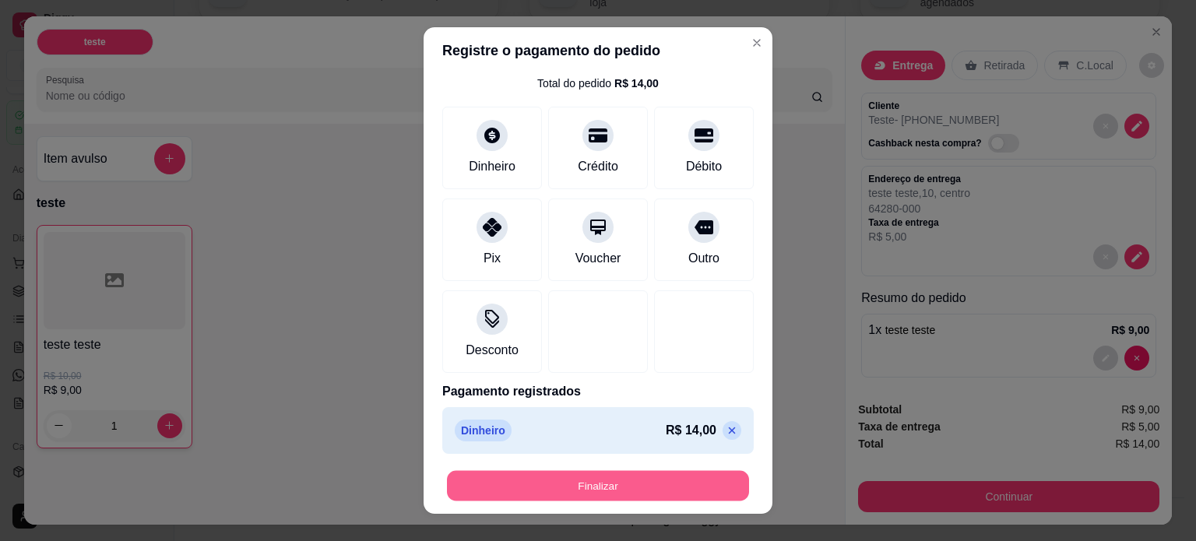
click at [589, 487] on button "Finalizar" at bounding box center [598, 486] width 302 height 30
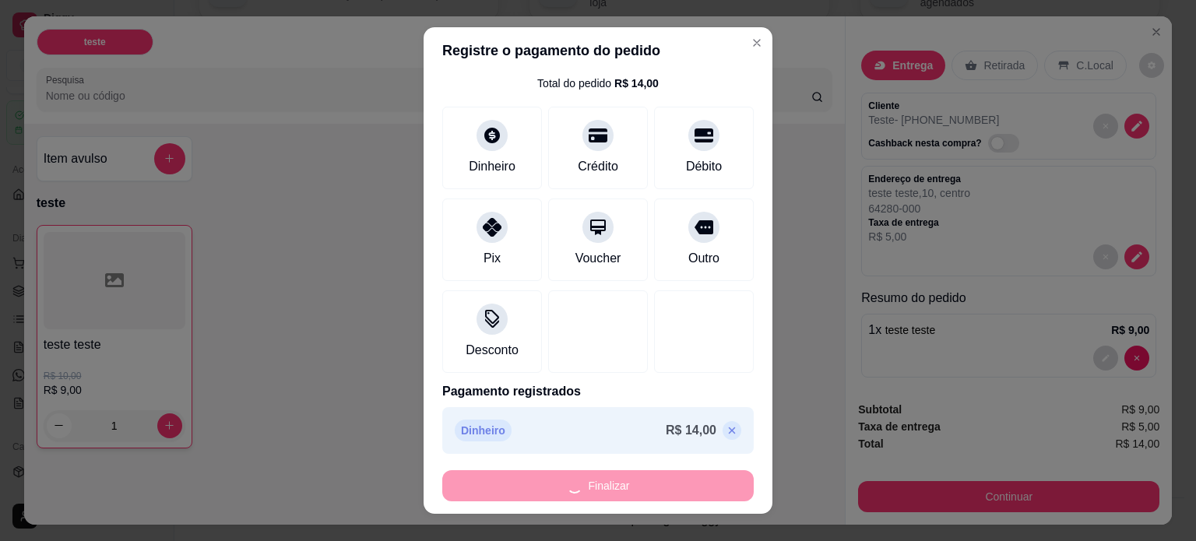
type input "0"
type input "-R$ 14,00"
